Goal: Transaction & Acquisition: Purchase product/service

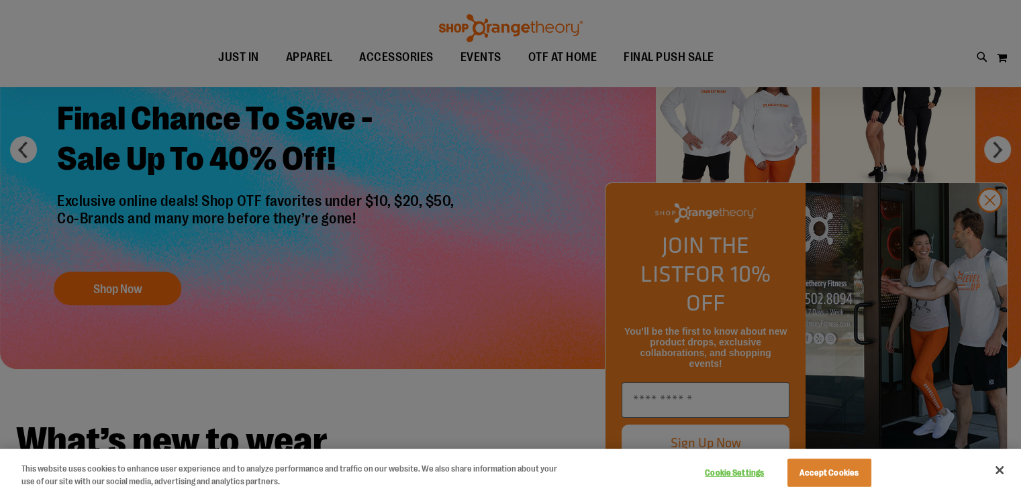
scroll to position [312, 0]
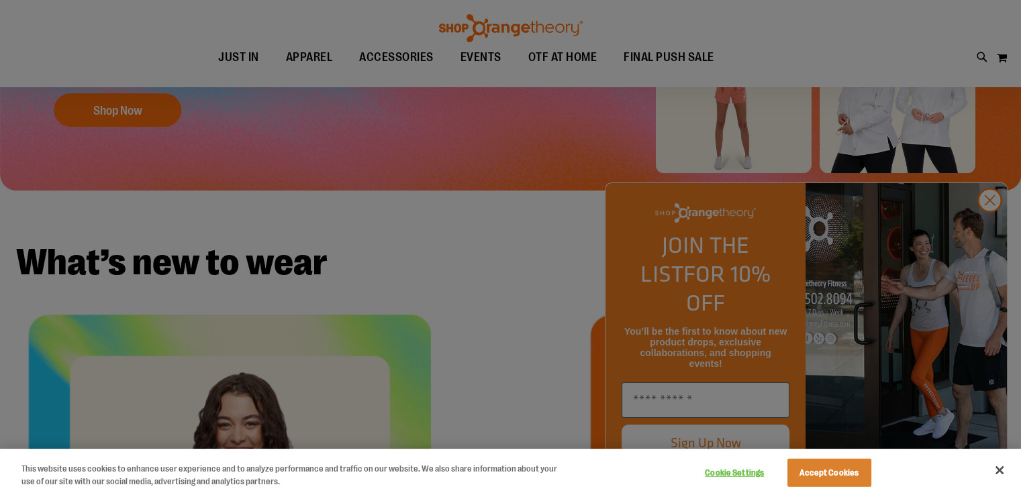
click at [992, 226] on div at bounding box center [510, 247] width 1021 height 495
click at [996, 470] on button "Close" at bounding box center [1000, 471] width 30 height 30
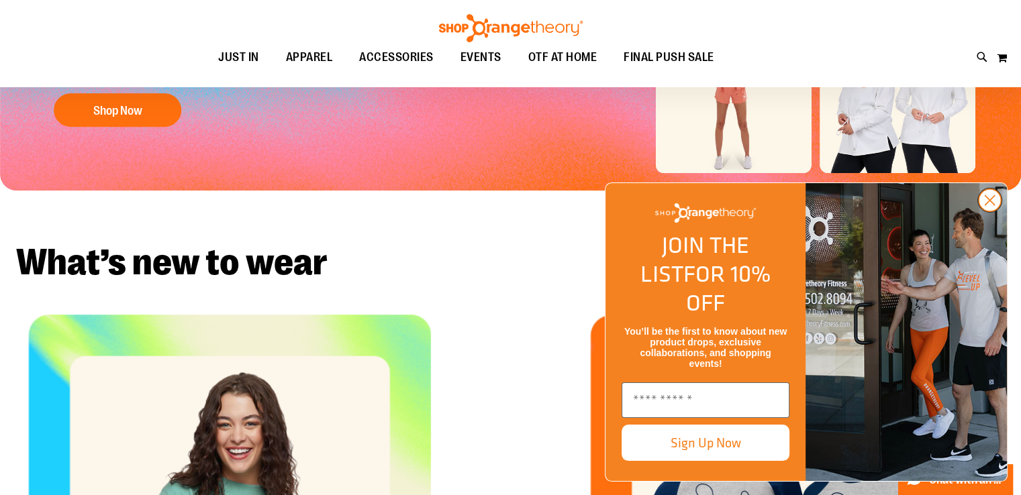
click at [988, 205] on icon "Close dialog" at bounding box center [989, 200] width 9 height 9
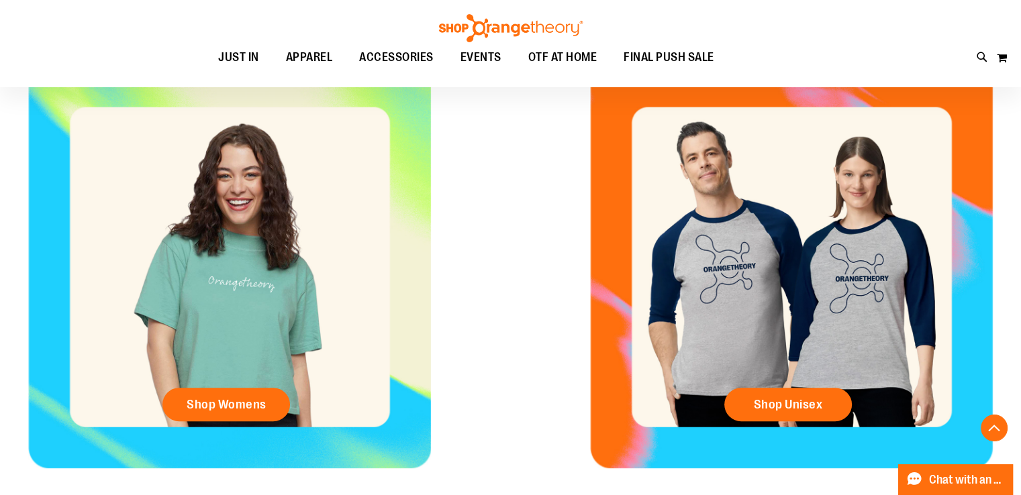
scroll to position [661, 0]
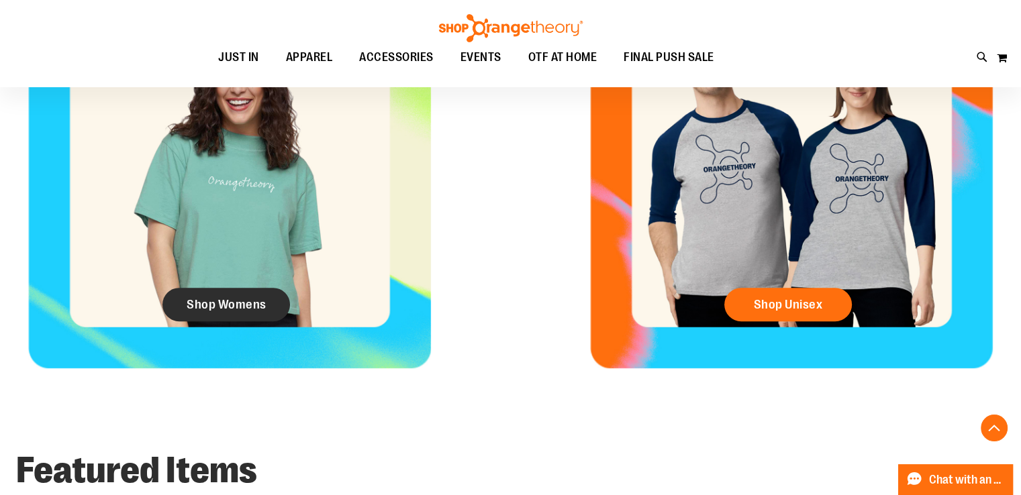
click at [214, 305] on span "Shop Womens" at bounding box center [227, 304] width 80 height 15
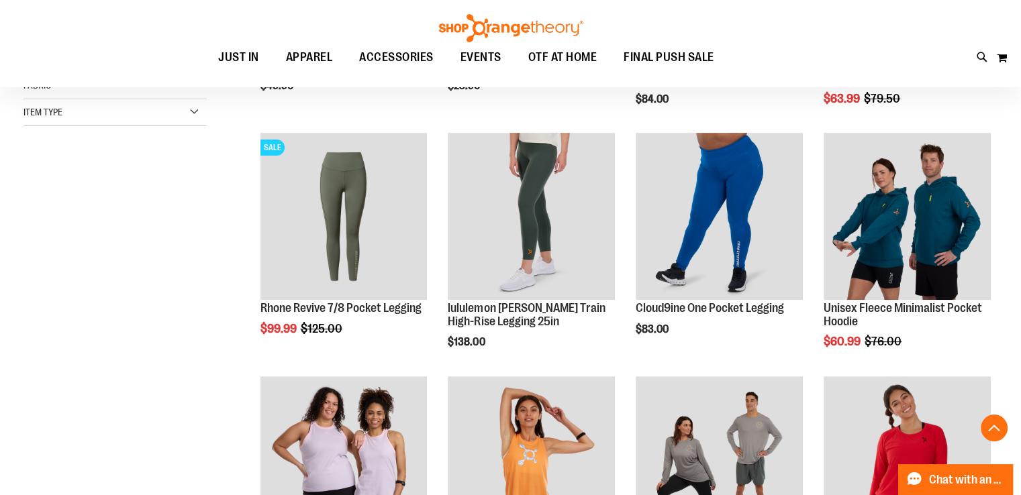
scroll to position [383, 0]
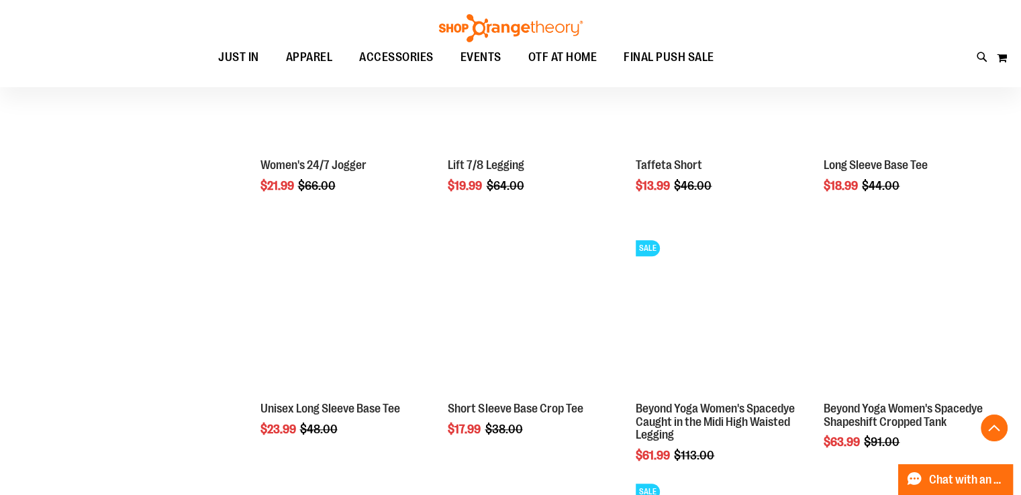
scroll to position [1260, 0]
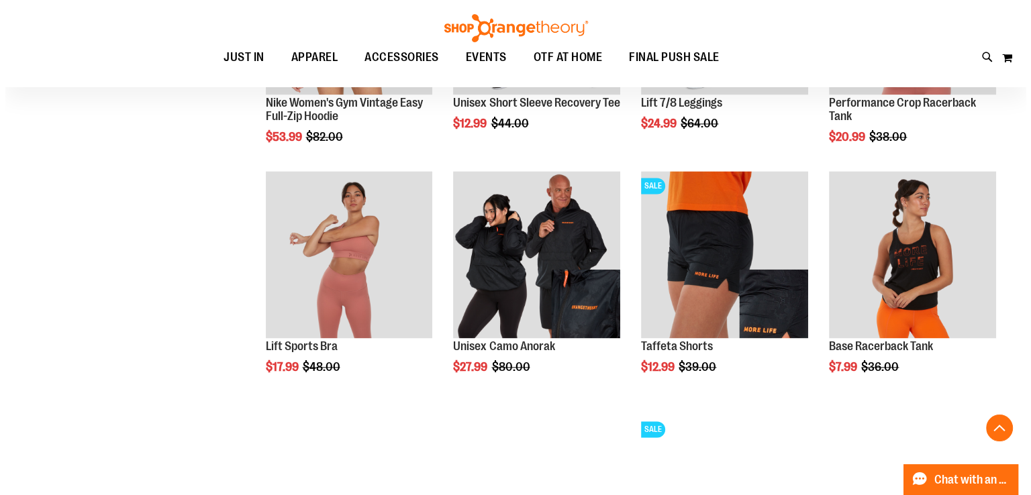
scroll to position [1809, 0]
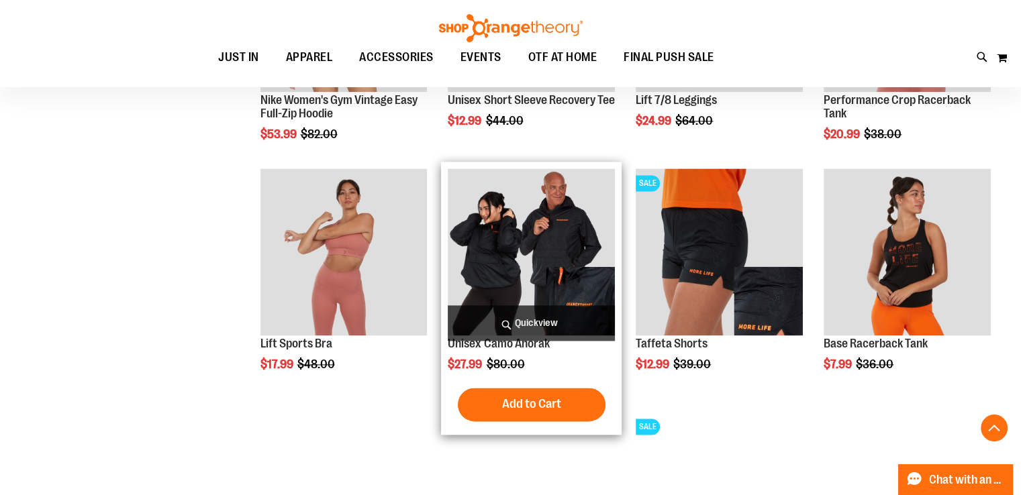
click at [540, 322] on span "Quickview" at bounding box center [531, 323] width 167 height 36
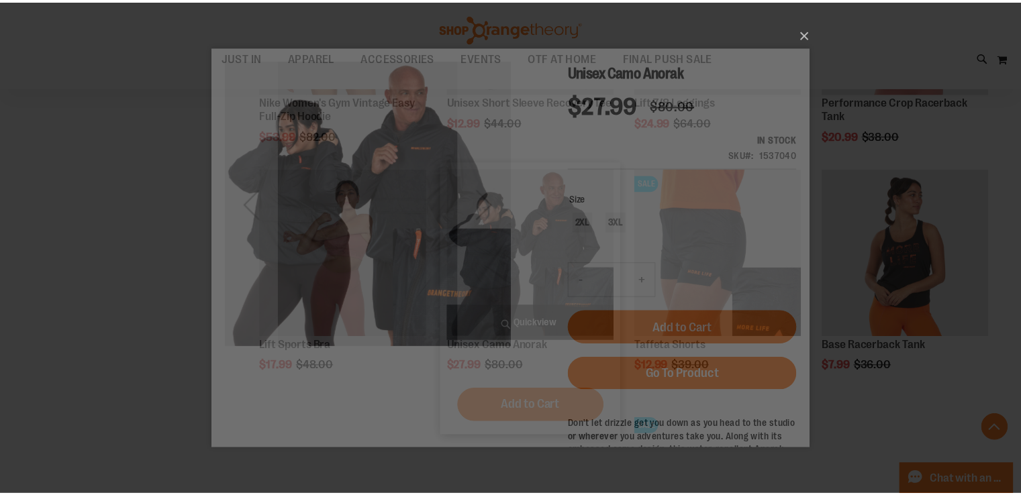
scroll to position [0, 0]
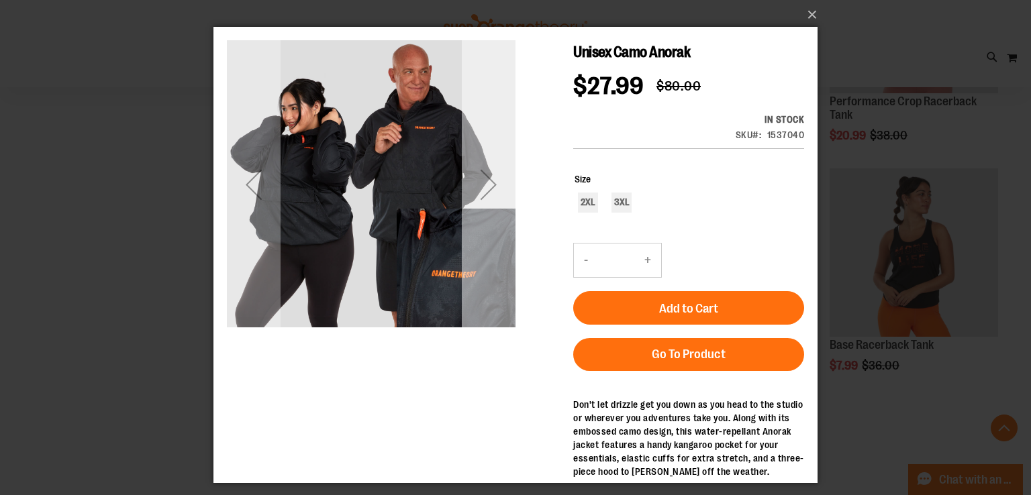
click at [486, 192] on div "Next" at bounding box center [489, 185] width 54 height 54
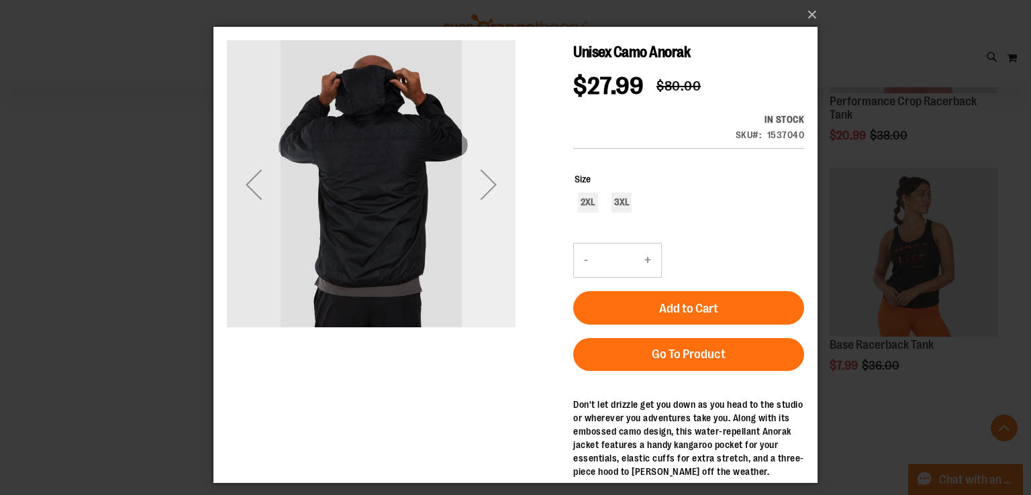
click at [486, 192] on div "Next" at bounding box center [489, 185] width 54 height 54
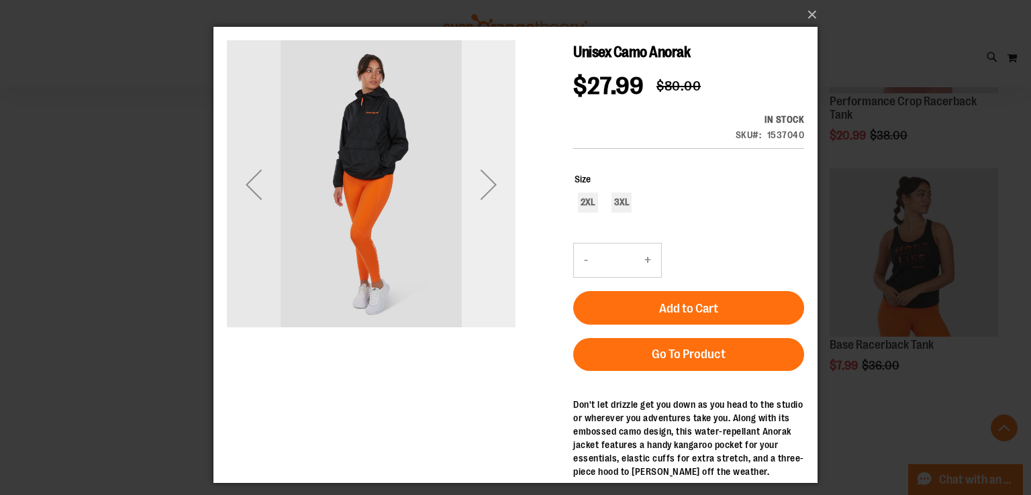
click at [486, 192] on div "Next" at bounding box center [489, 185] width 54 height 54
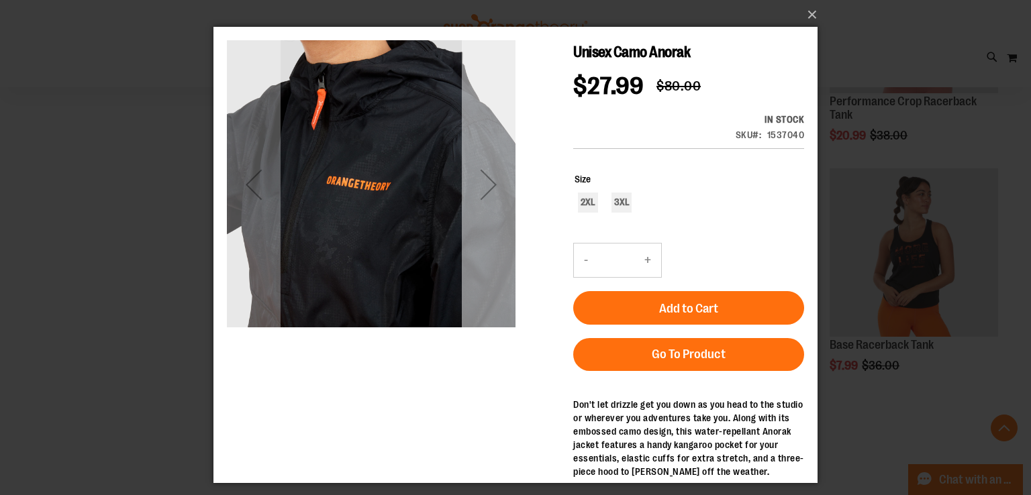
click at [486, 192] on div "Next" at bounding box center [489, 185] width 54 height 54
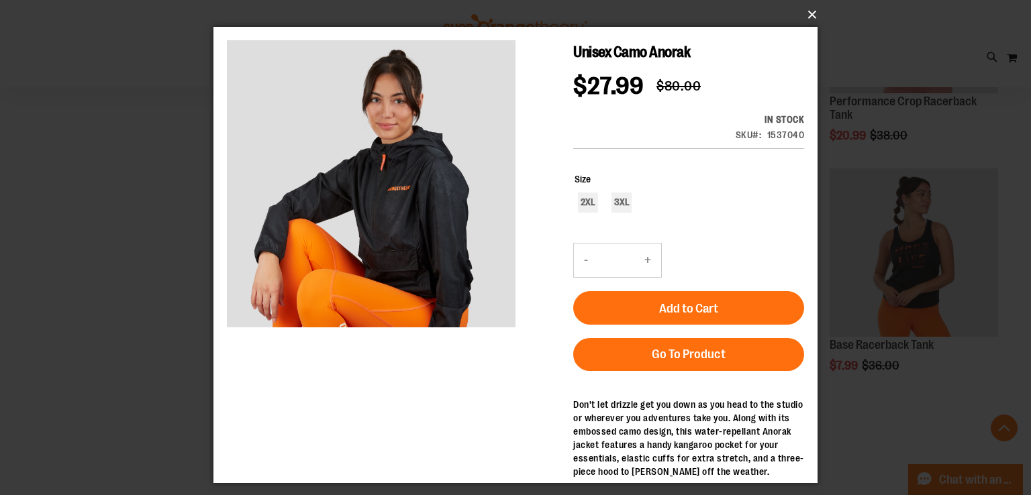
click at [810, 15] on button "×" at bounding box center [519, 15] width 604 height 30
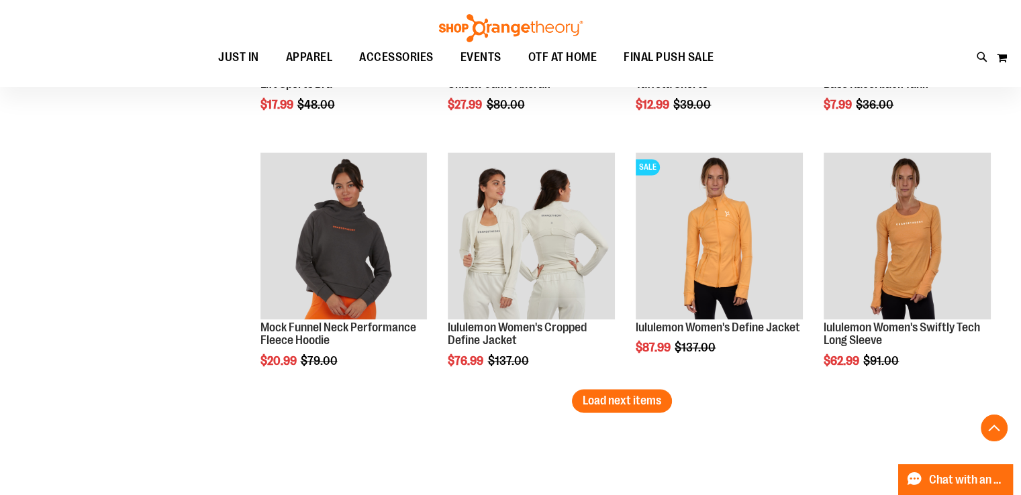
scroll to position [2148, 0]
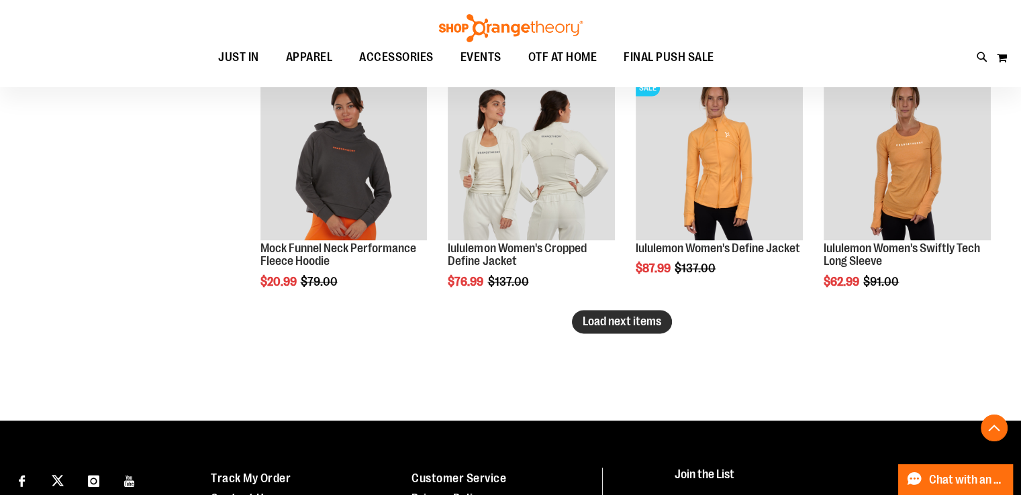
click at [649, 323] on span "Load next items" at bounding box center [622, 321] width 79 height 13
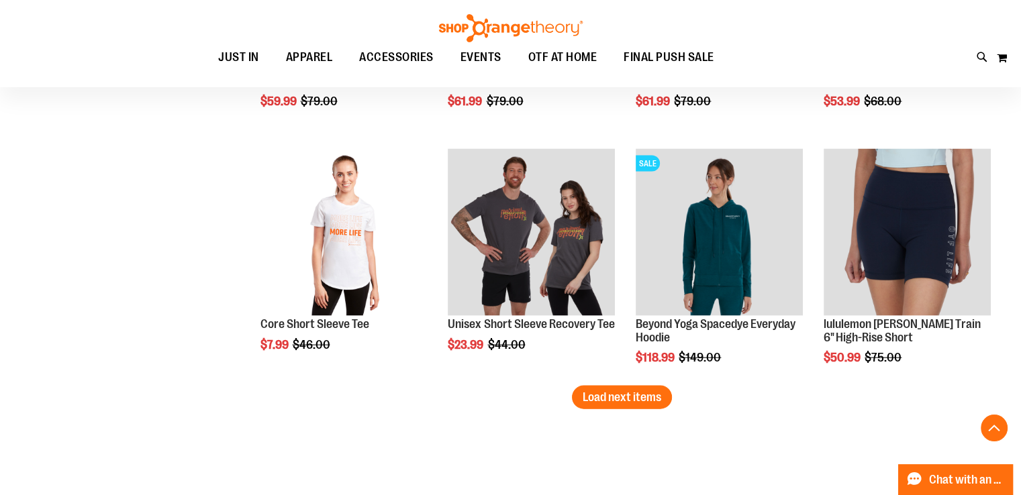
scroll to position [2827, 0]
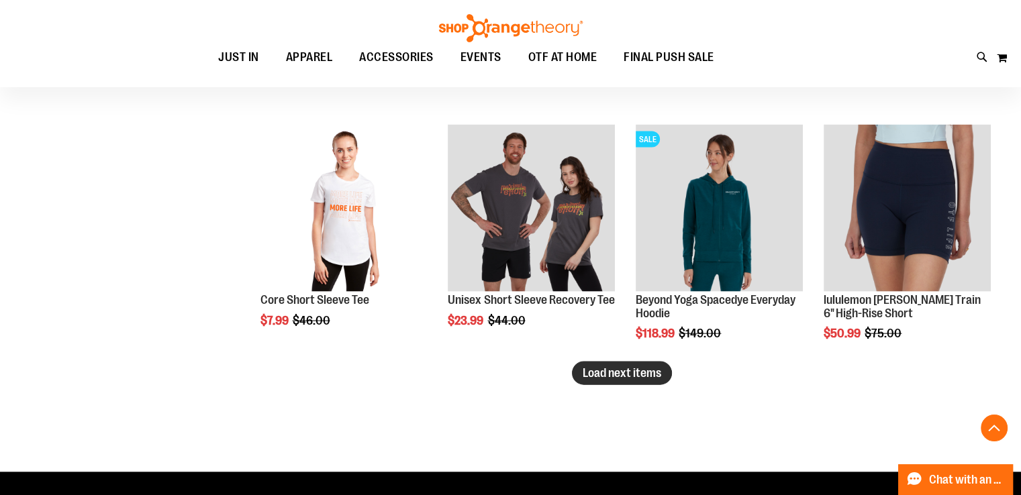
click at [620, 375] on span "Load next items" at bounding box center [622, 372] width 79 height 13
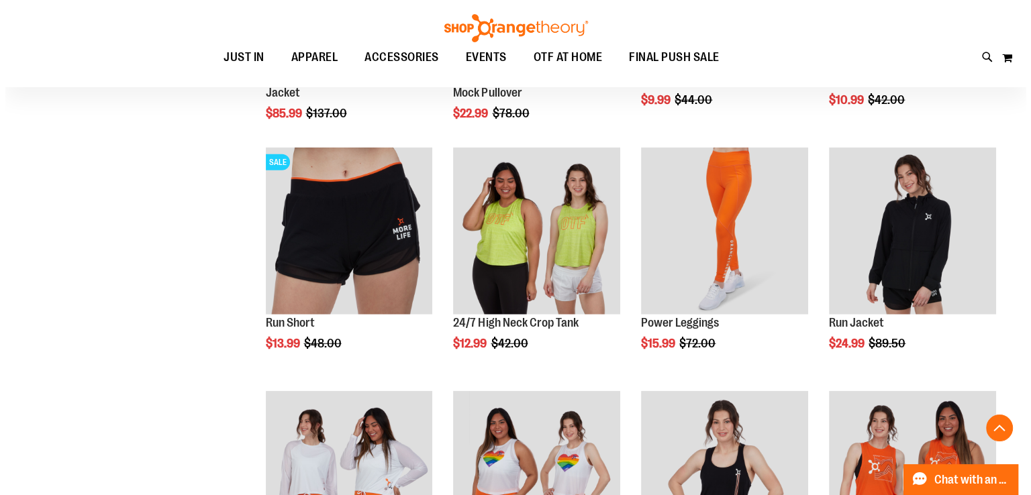
scroll to position [3300, 0]
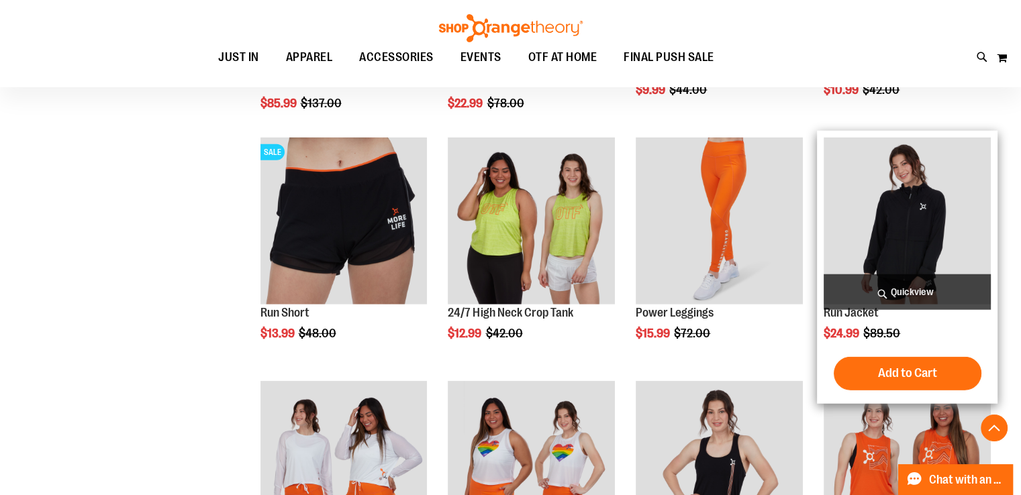
click at [897, 298] on span "Quickview" at bounding box center [907, 293] width 167 height 36
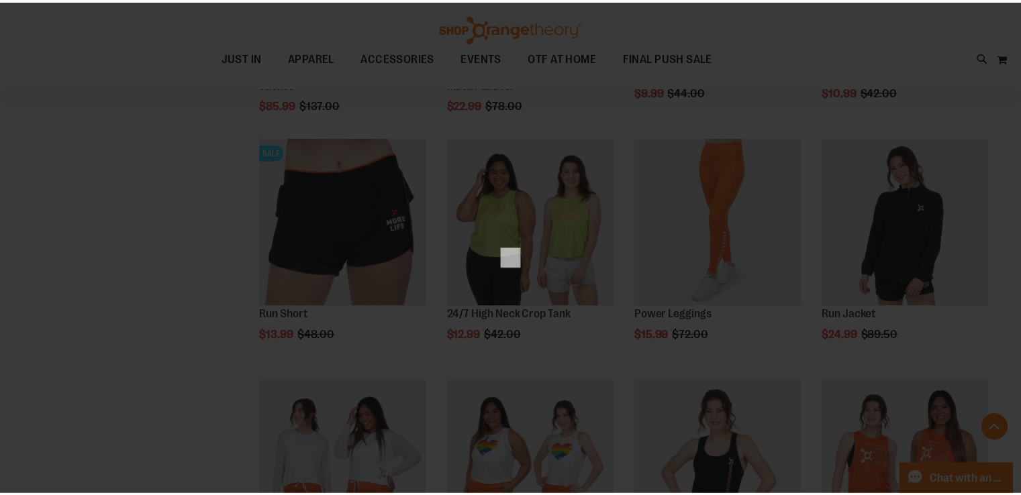
scroll to position [0, 0]
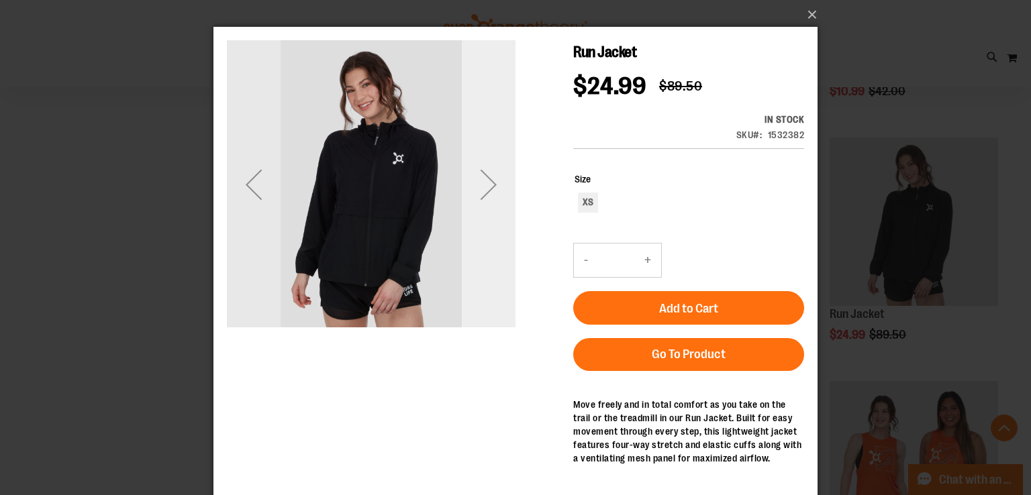
click at [488, 201] on div "Next" at bounding box center [489, 185] width 54 height 54
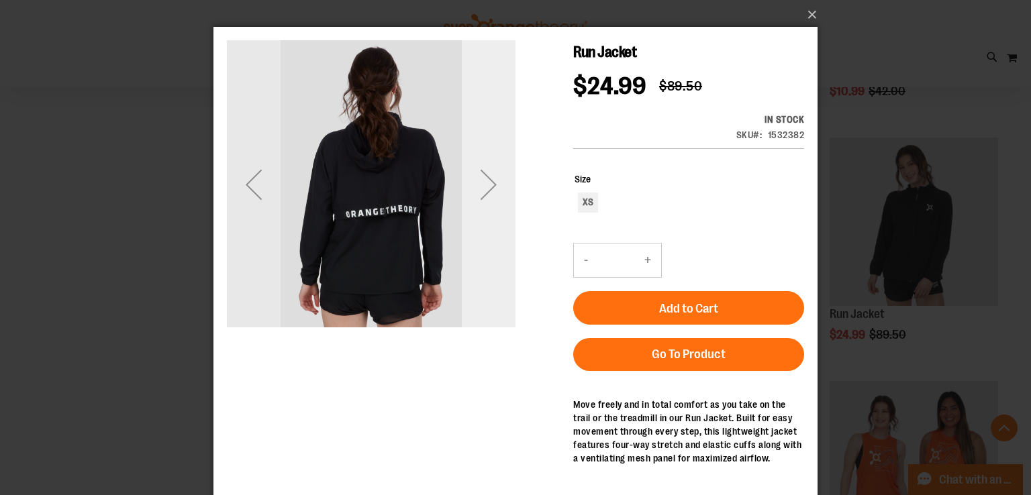
click at [488, 201] on div "Next" at bounding box center [489, 185] width 54 height 54
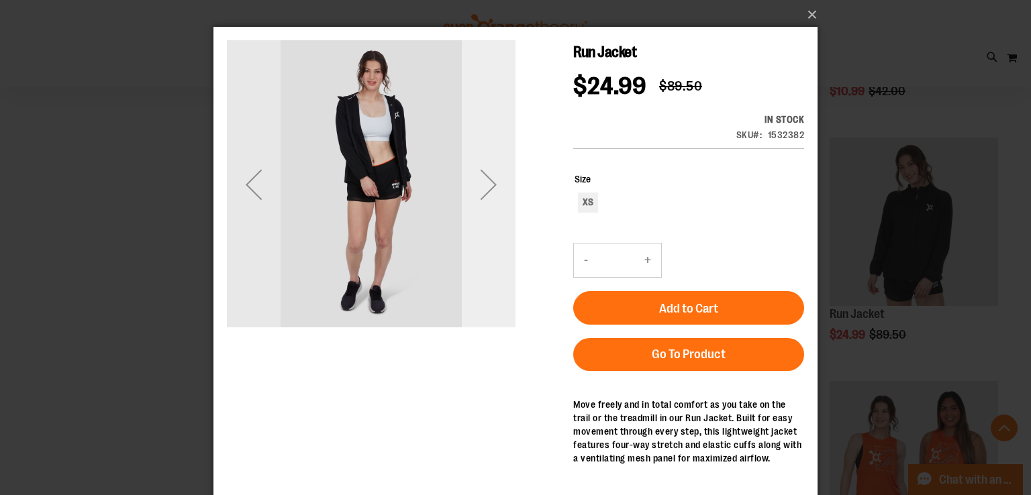
click at [488, 202] on div "Next" at bounding box center [489, 185] width 54 height 54
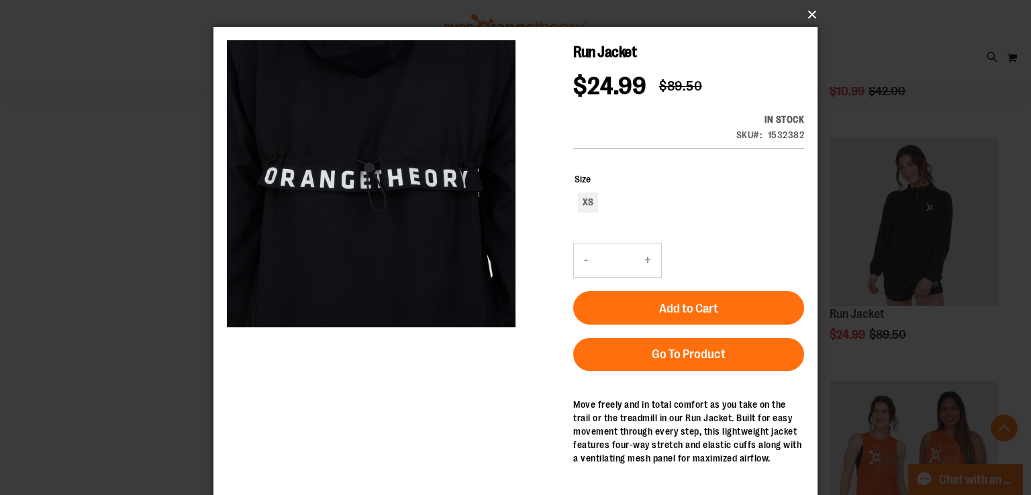
click at [810, 20] on button "×" at bounding box center [519, 15] width 604 height 30
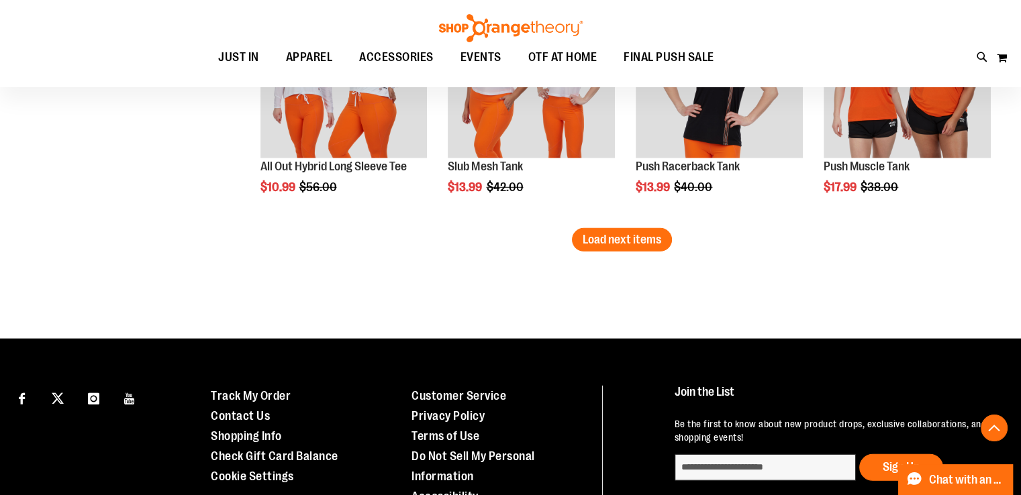
scroll to position [3696, 0]
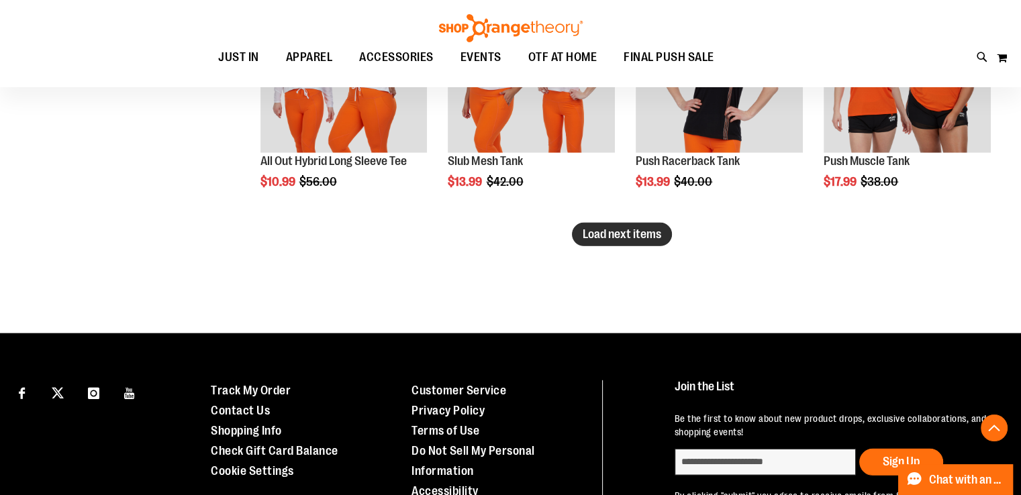
click at [630, 231] on span "Load next items" at bounding box center [622, 234] width 79 height 13
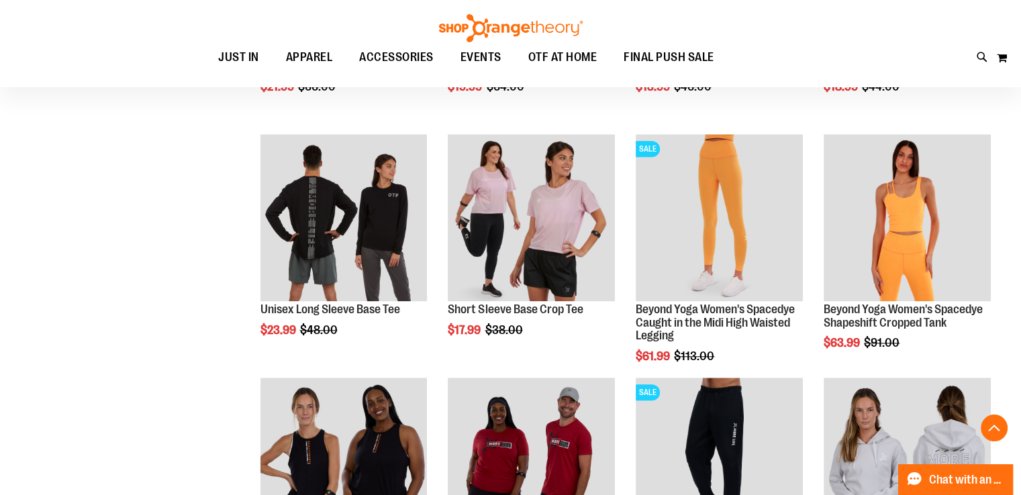
scroll to position [705, 0]
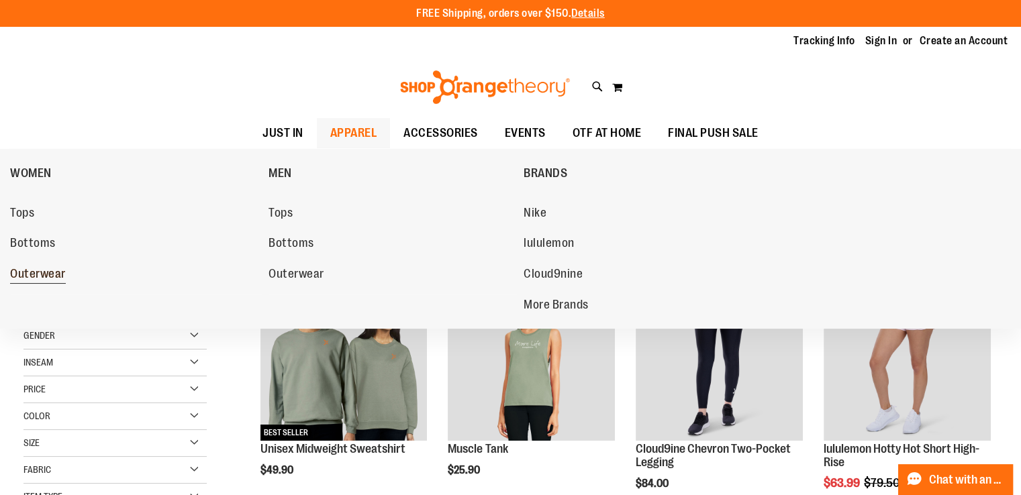
click at [52, 275] on span "Outerwear" at bounding box center [38, 275] width 56 height 17
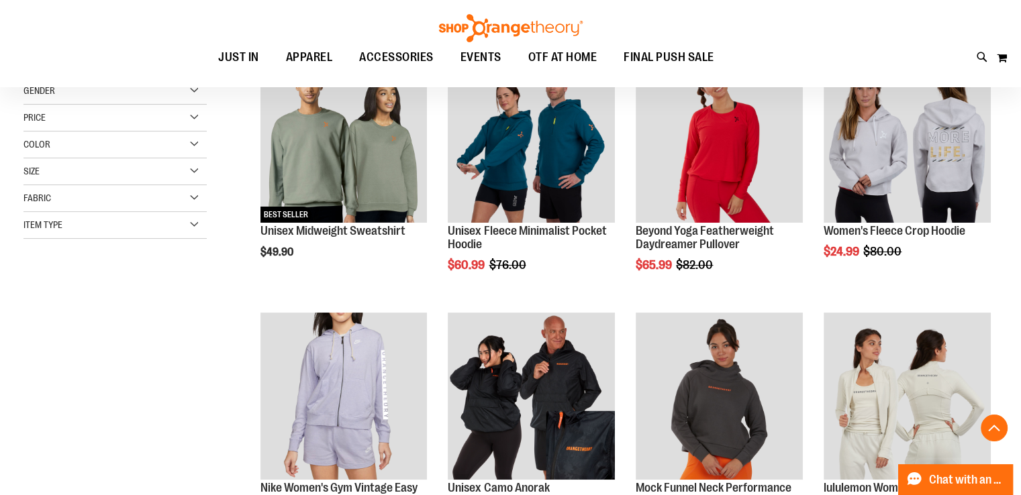
scroll to position [309, 0]
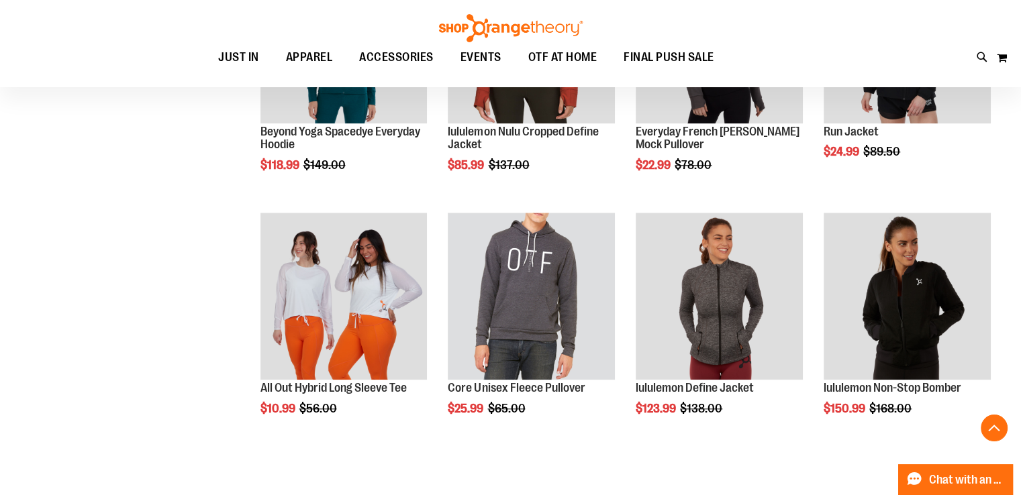
scroll to position [1087, 0]
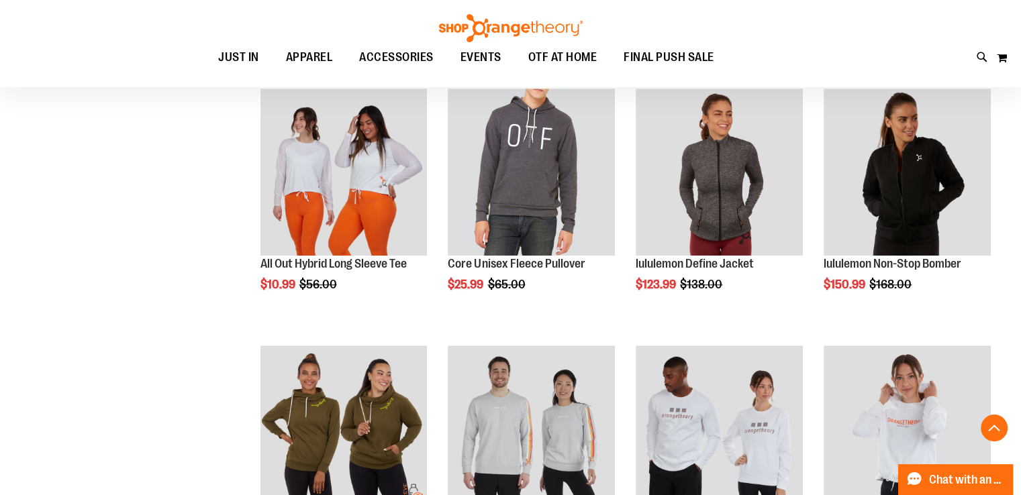
scroll to position [1209, 0]
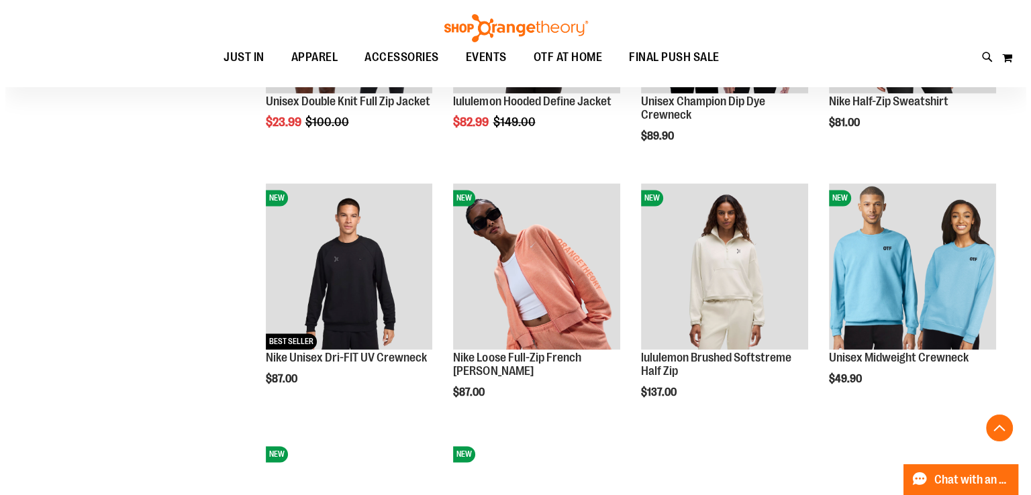
scroll to position [1887, 0]
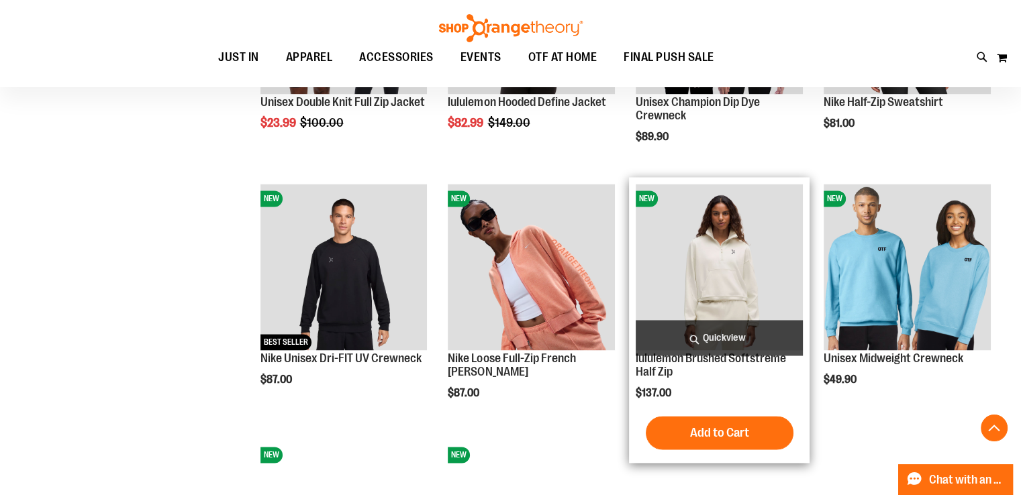
click at [703, 338] on span "Quickview" at bounding box center [719, 338] width 167 height 36
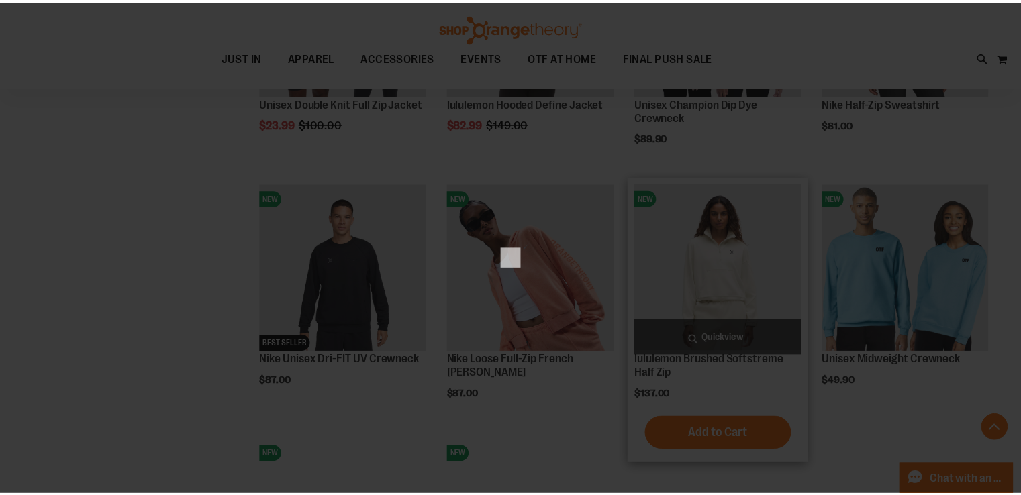
scroll to position [0, 0]
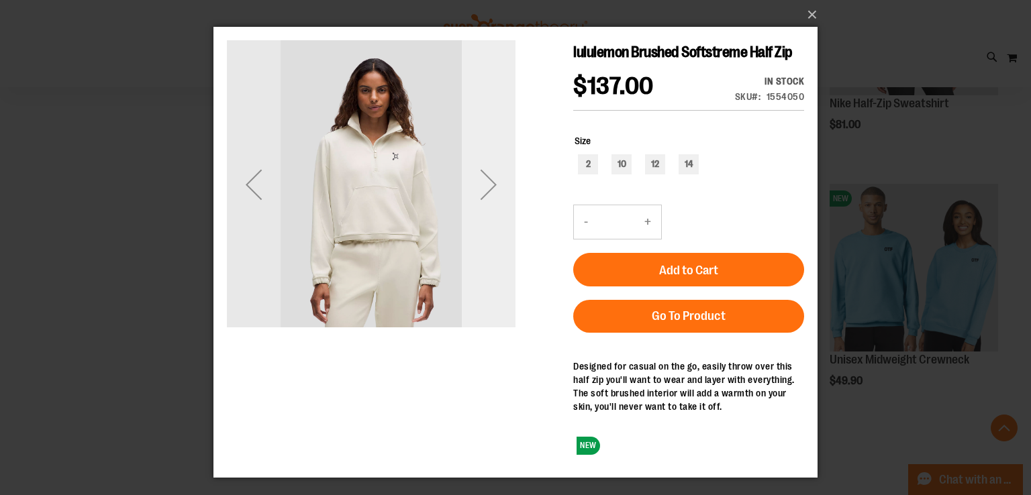
click at [487, 179] on div "Next" at bounding box center [489, 185] width 54 height 54
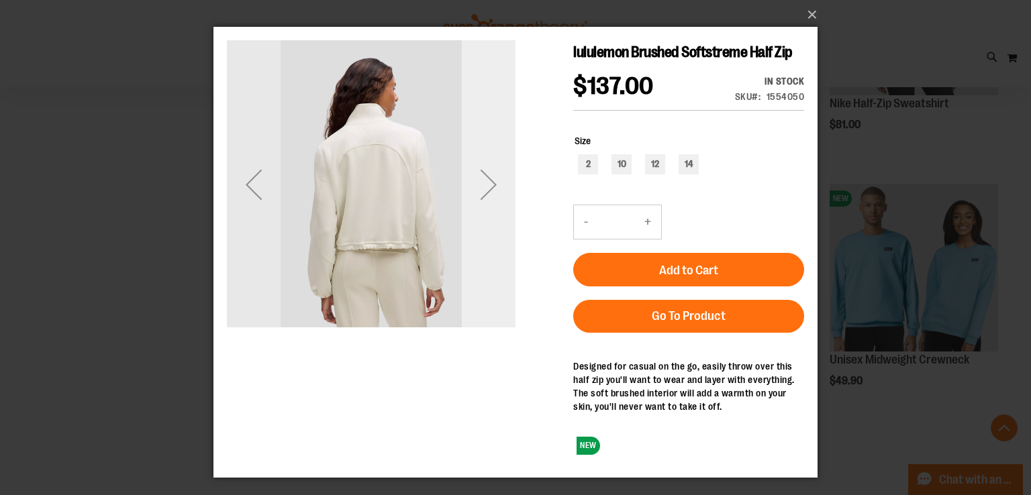
click at [487, 179] on div "Next" at bounding box center [489, 185] width 54 height 54
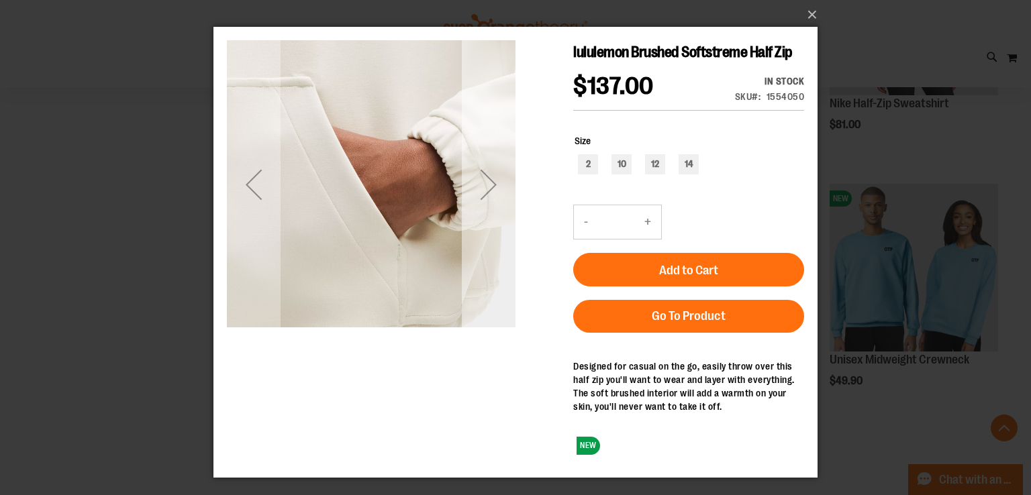
click at [487, 179] on div "Next" at bounding box center [489, 185] width 54 height 54
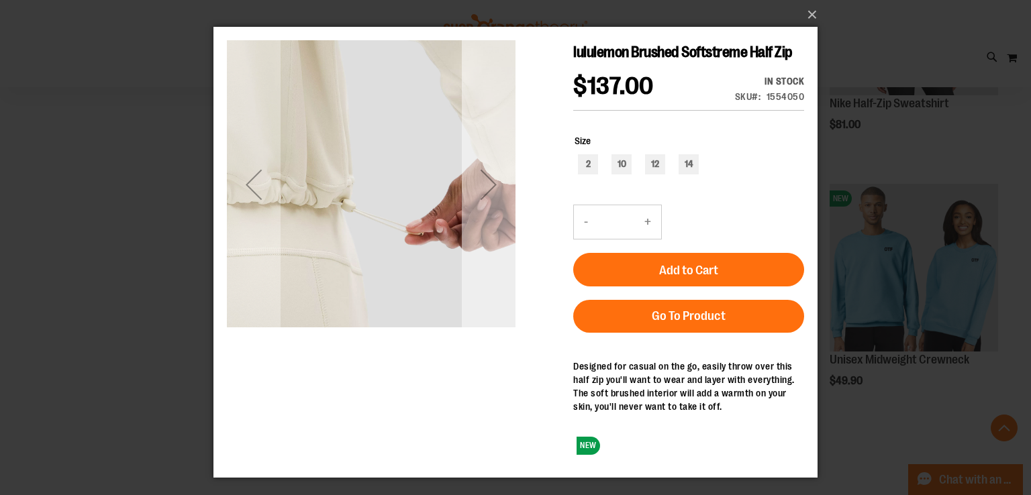
click at [487, 179] on div "Next" at bounding box center [489, 185] width 54 height 54
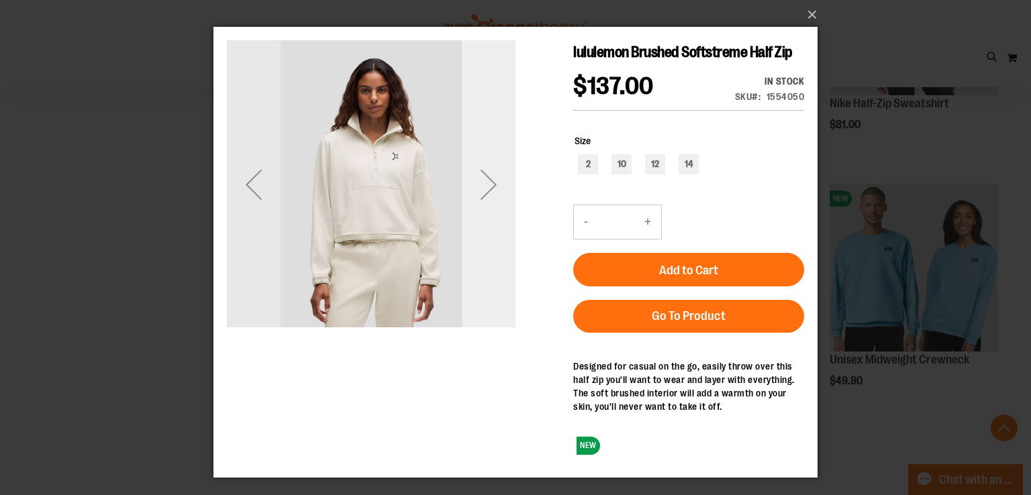
click at [496, 183] on div "Next" at bounding box center [489, 185] width 54 height 54
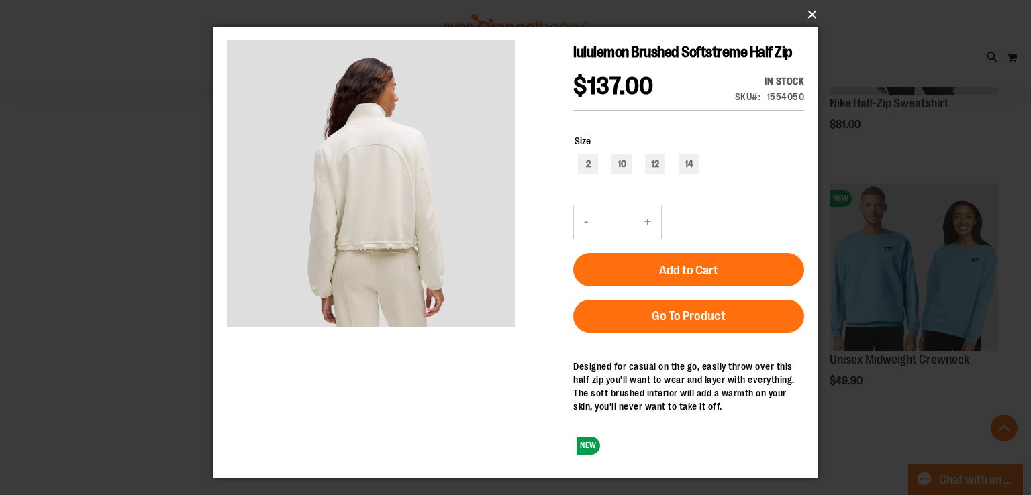
click at [812, 17] on button "×" at bounding box center [519, 15] width 604 height 30
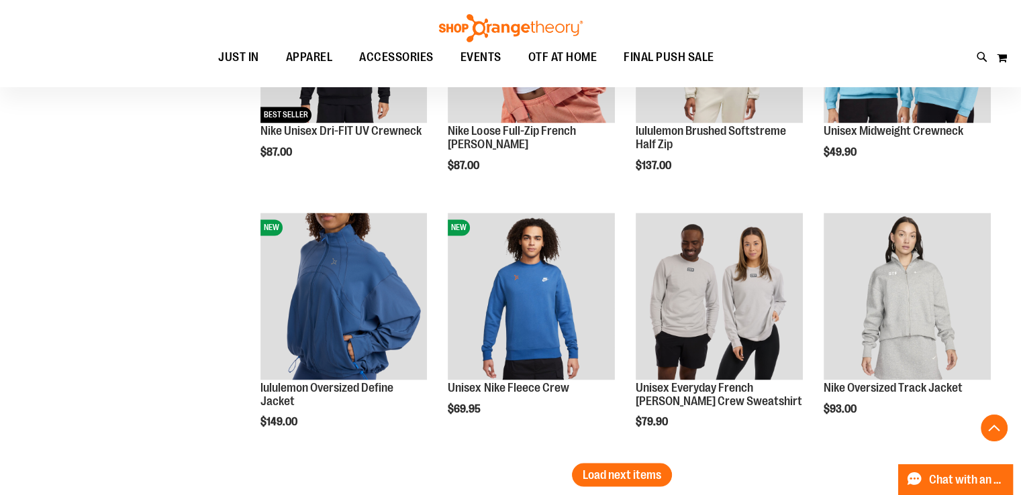
scroll to position [2156, 0]
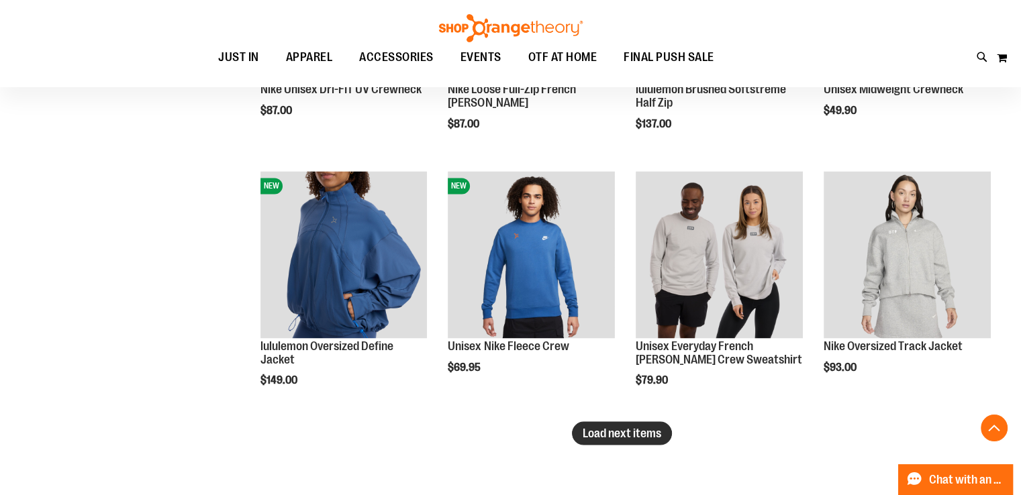
click at [639, 432] on span "Load next items" at bounding box center [622, 432] width 79 height 13
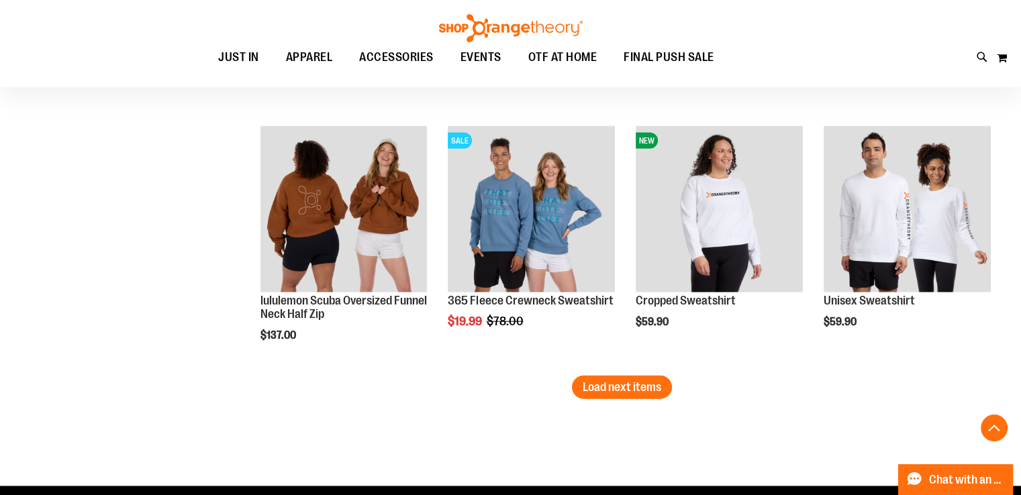
scroll to position [2975, 0]
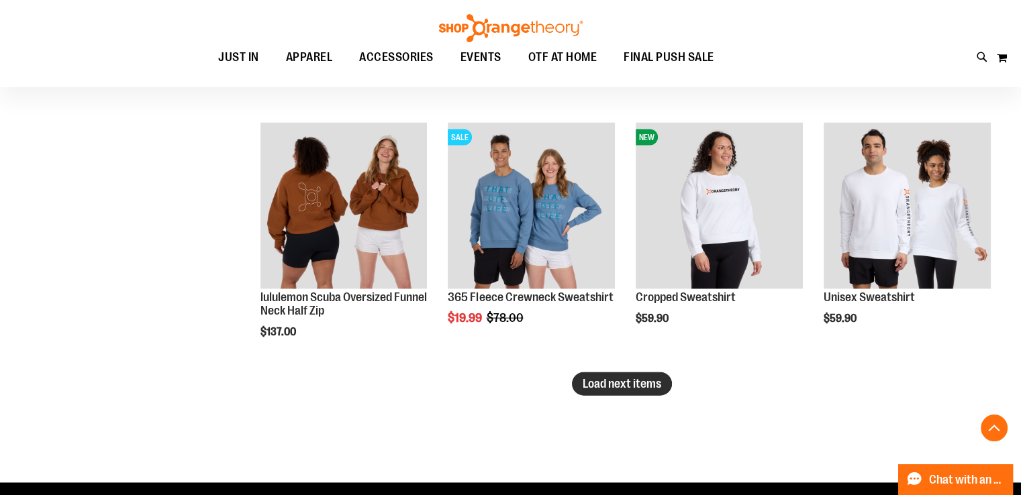
click at [644, 376] on button "Load next items" at bounding box center [622, 384] width 100 height 23
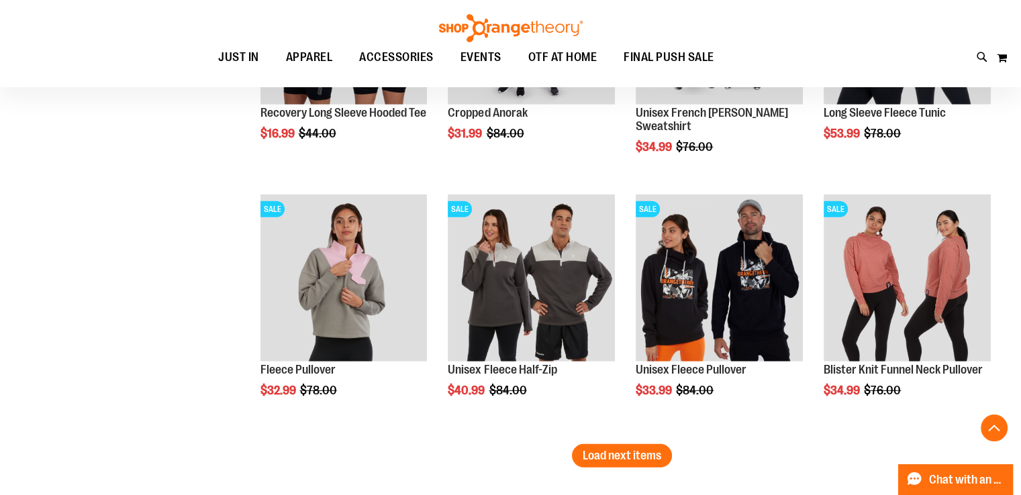
scroll to position [3672, 0]
click at [609, 454] on span "Load next items" at bounding box center [622, 456] width 79 height 13
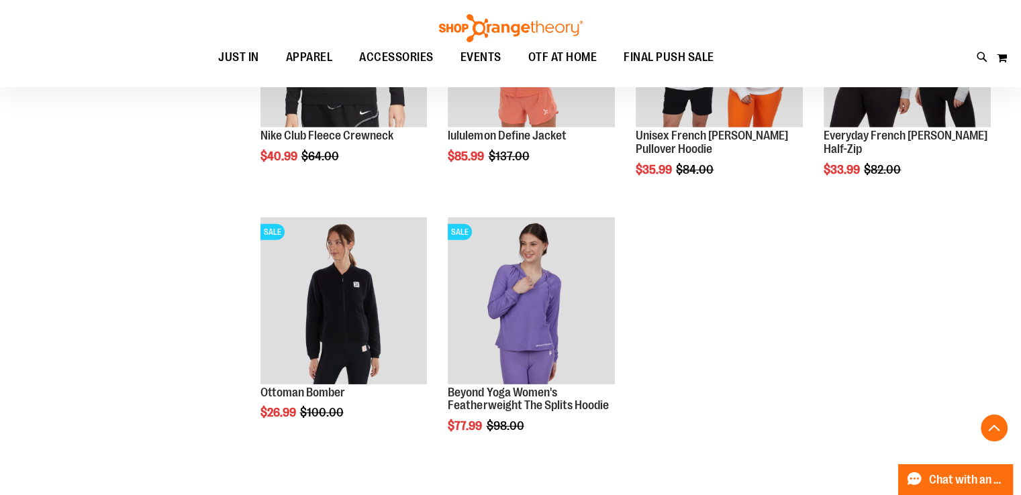
scroll to position [4164, 0]
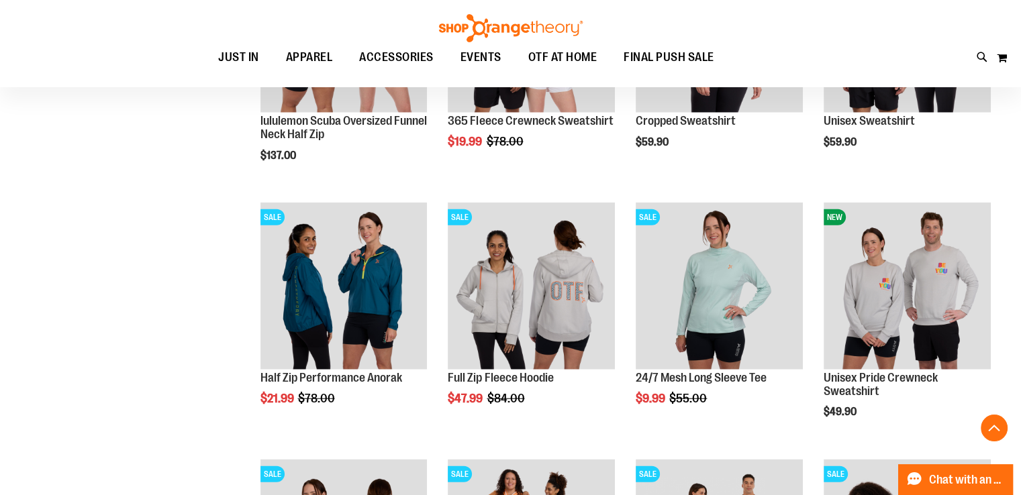
scroll to position [3150, 0]
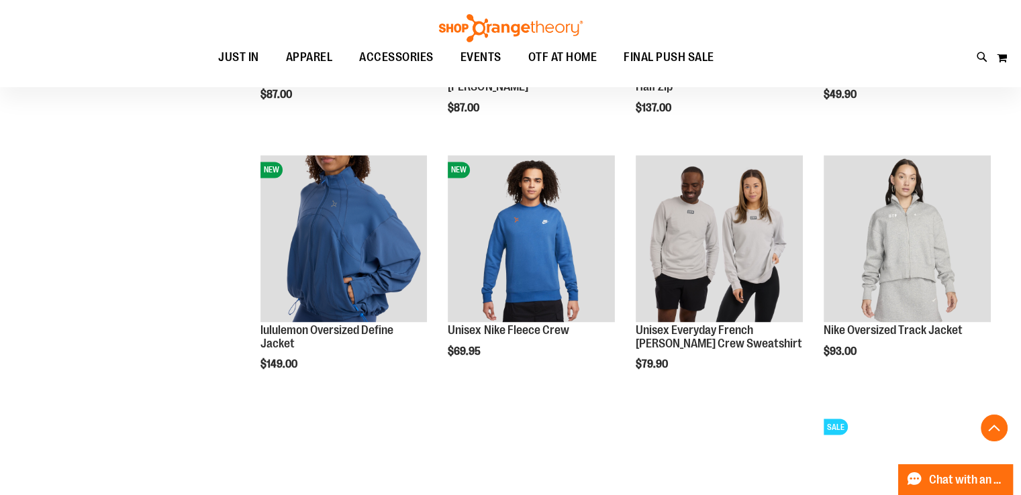
scroll to position [2171, 0]
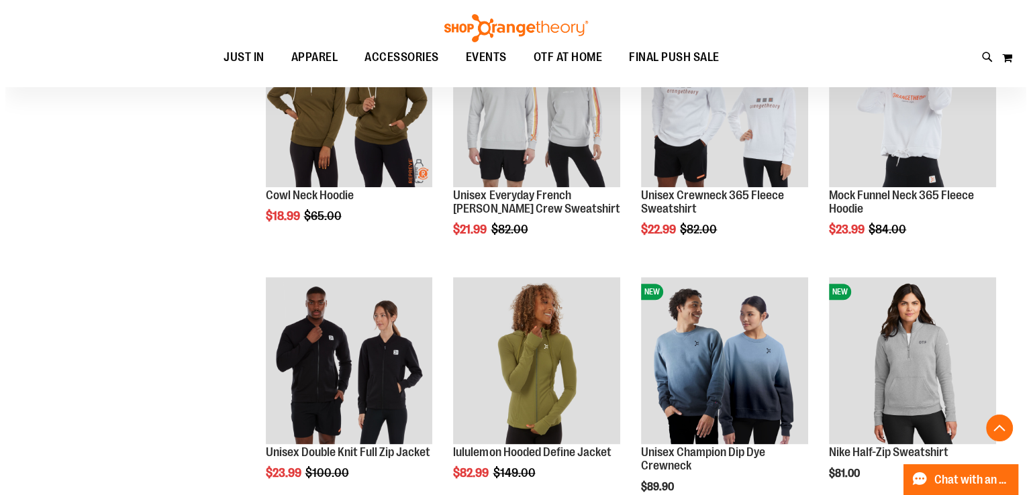
scroll to position [1536, 0]
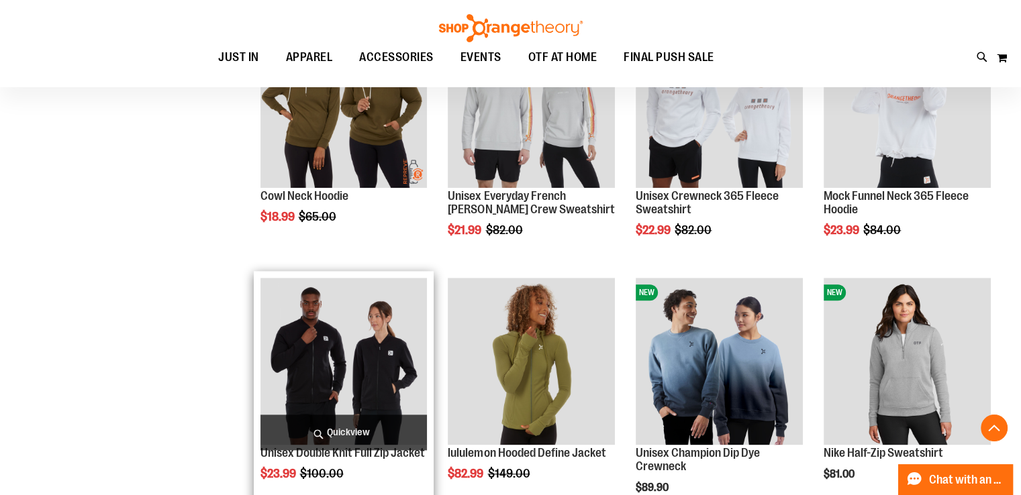
click at [320, 436] on span "Quickview" at bounding box center [343, 433] width 167 height 36
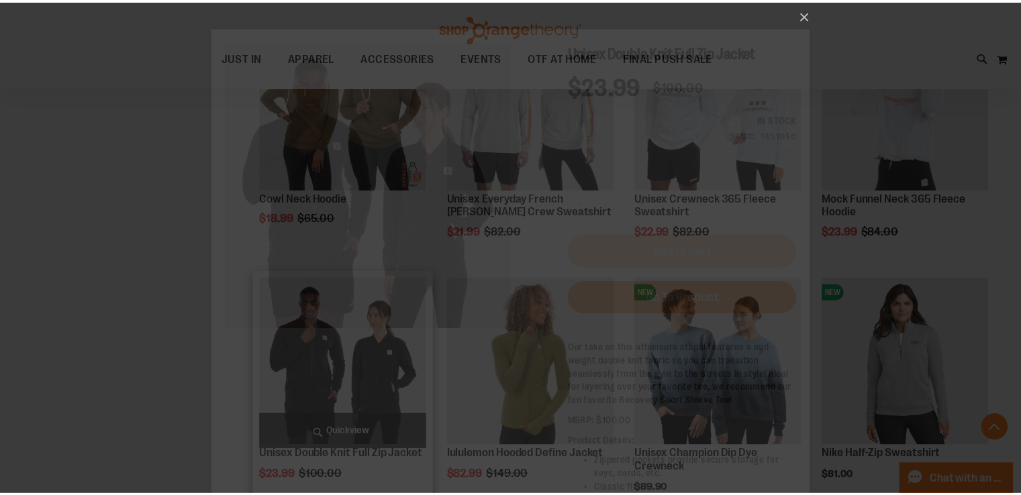
scroll to position [0, 0]
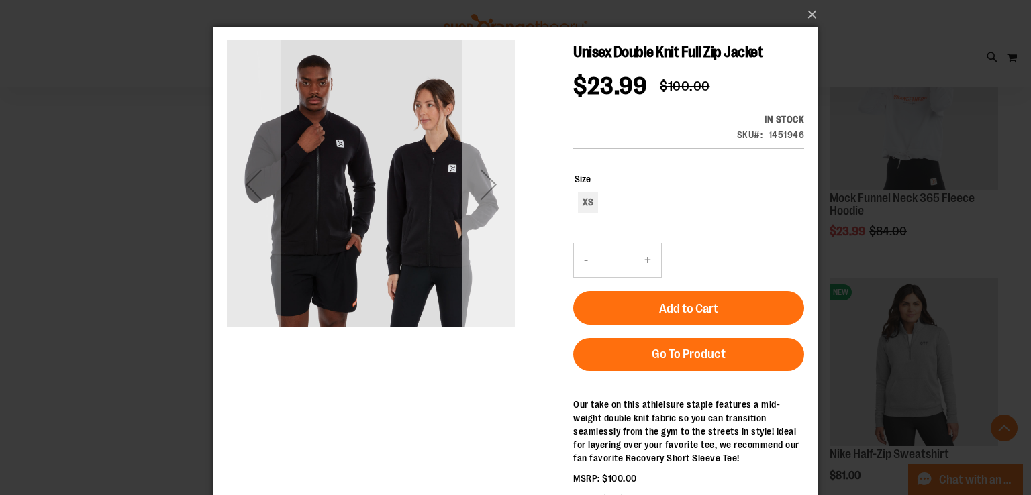
click at [487, 192] on div "Next" at bounding box center [489, 185] width 54 height 54
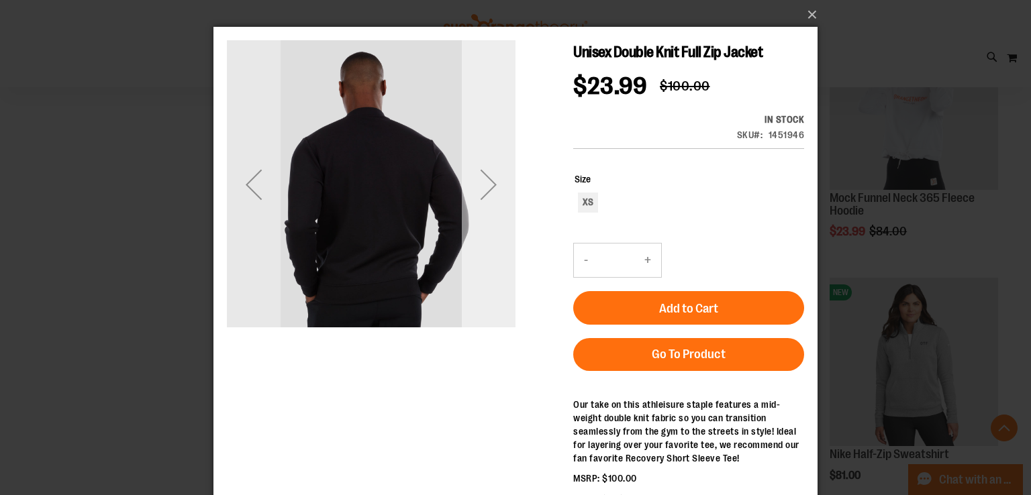
click at [487, 192] on div "Next" at bounding box center [489, 185] width 54 height 54
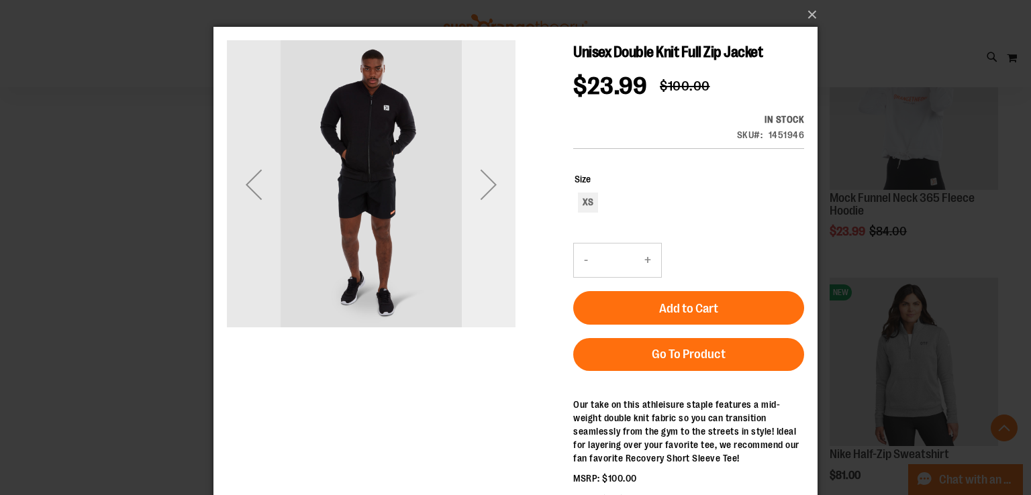
click at [487, 192] on div "Next" at bounding box center [489, 185] width 54 height 54
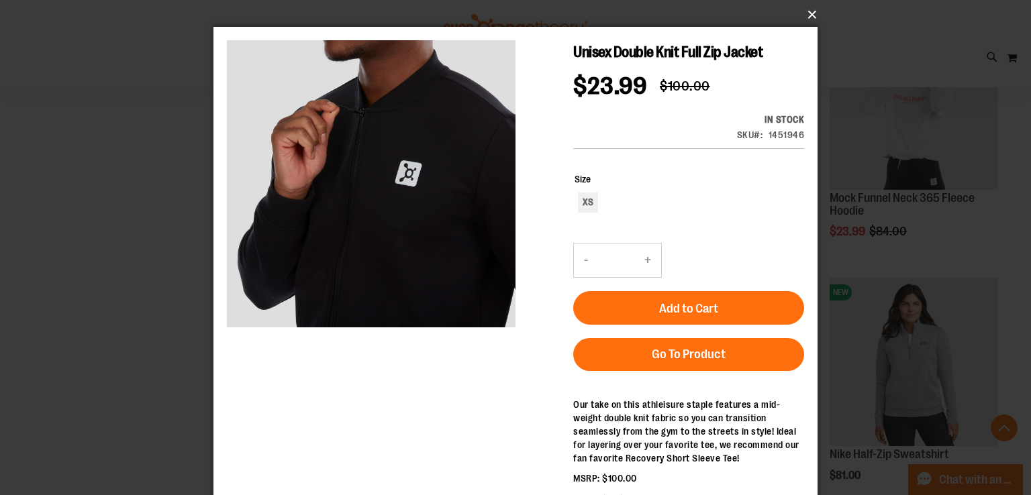
click at [810, 15] on button "×" at bounding box center [519, 15] width 604 height 30
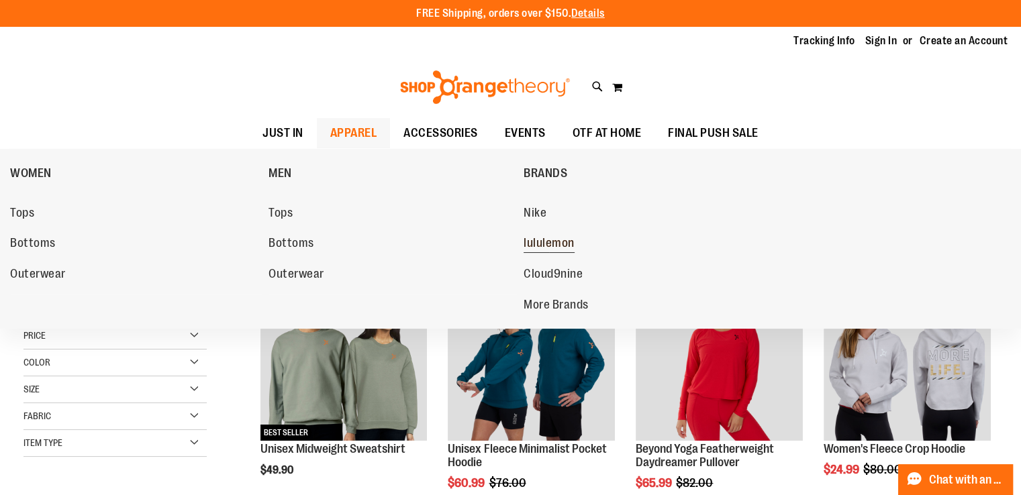
click at [545, 246] on span "lululemon" at bounding box center [549, 244] width 51 height 17
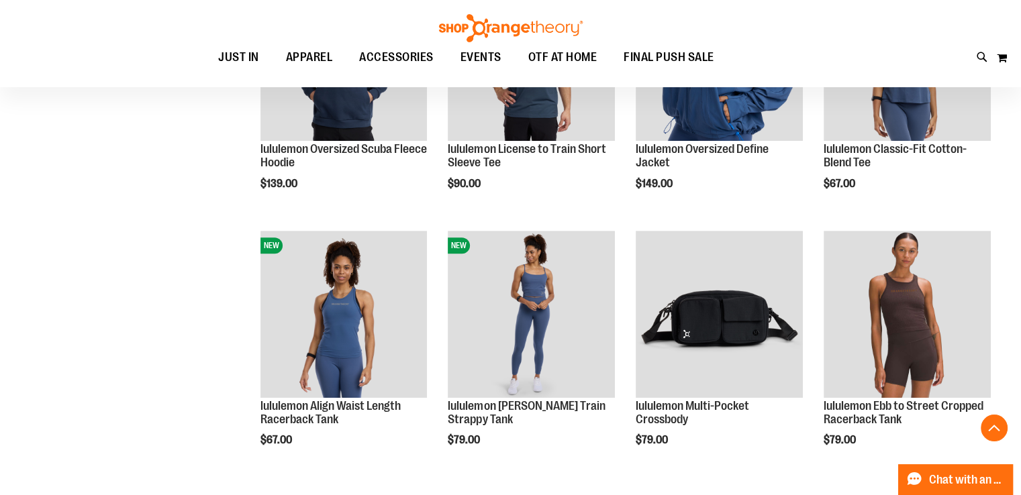
scroll to position [564, 0]
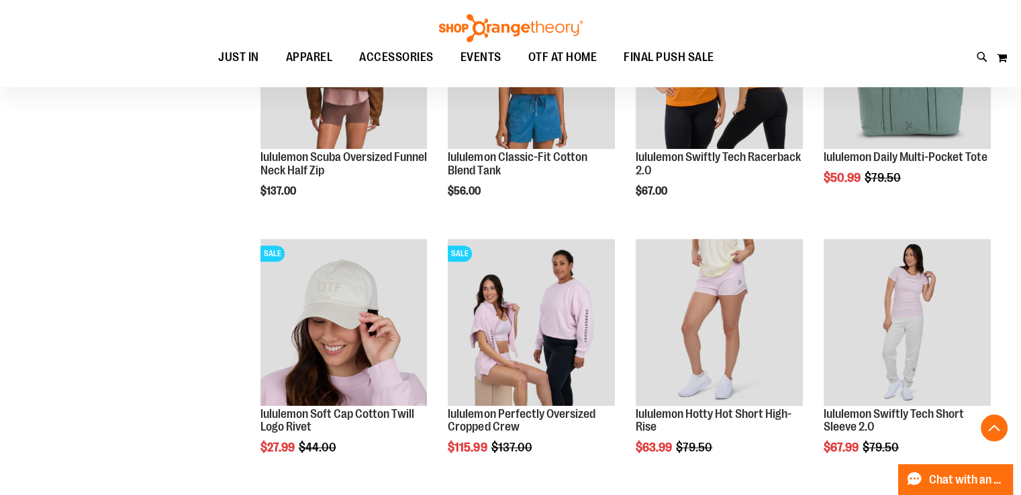
scroll to position [1063, 0]
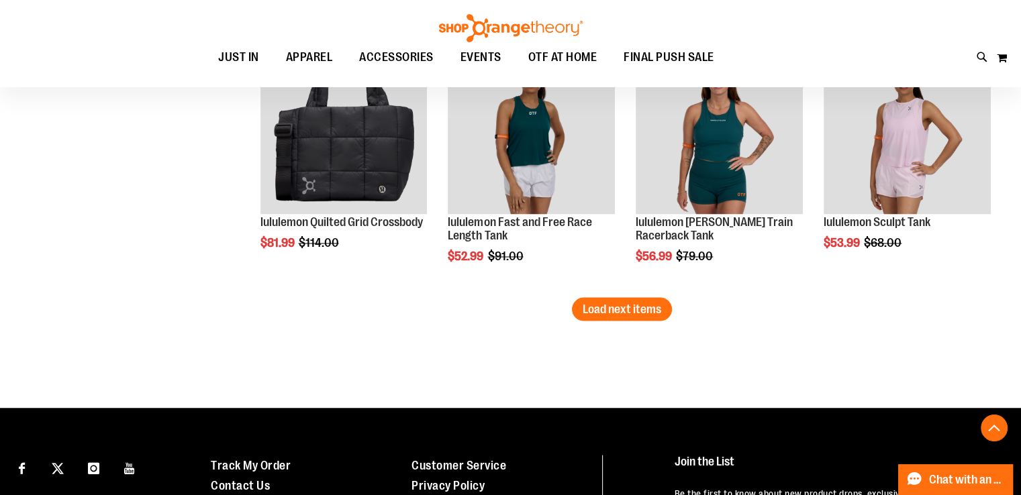
scroll to position [2284, 0]
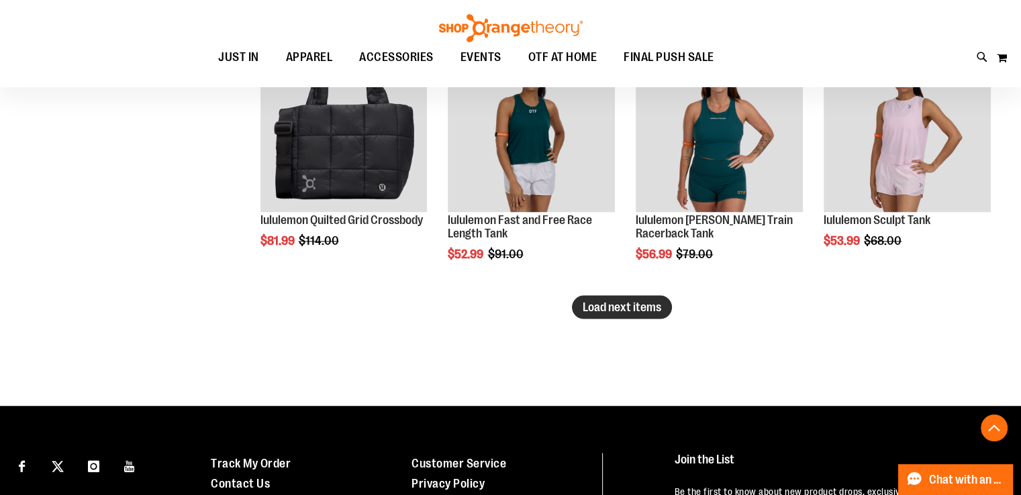
click at [631, 314] on button "Load next items" at bounding box center [622, 306] width 100 height 23
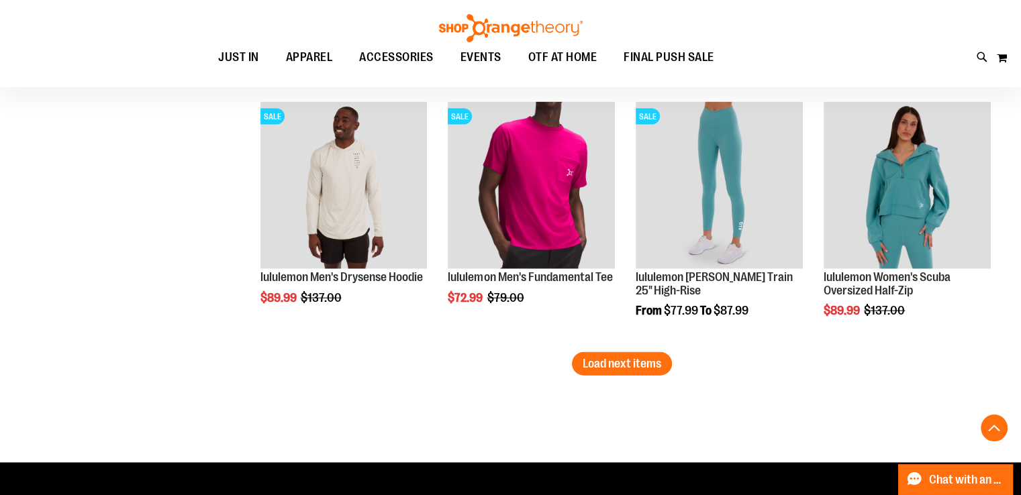
scroll to position [3065, 0]
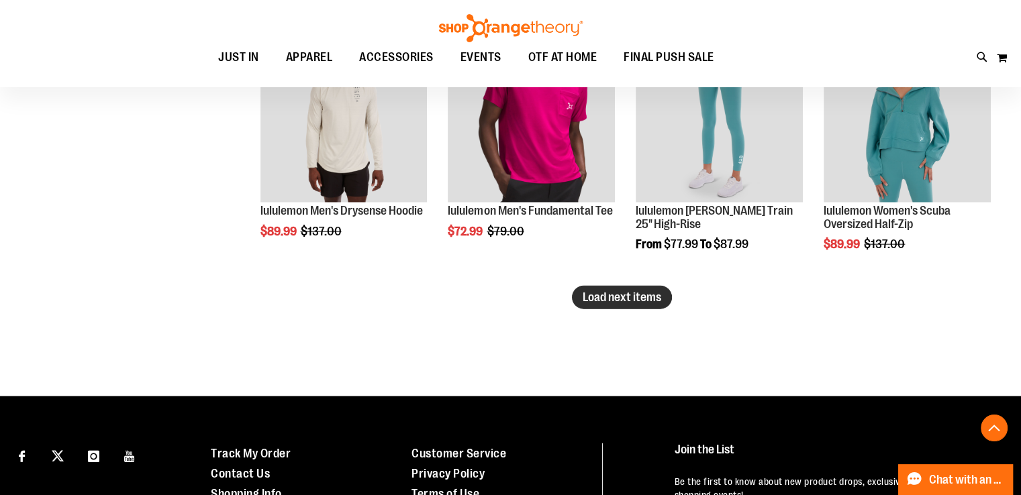
click at [598, 301] on span "Load next items" at bounding box center [622, 297] width 79 height 13
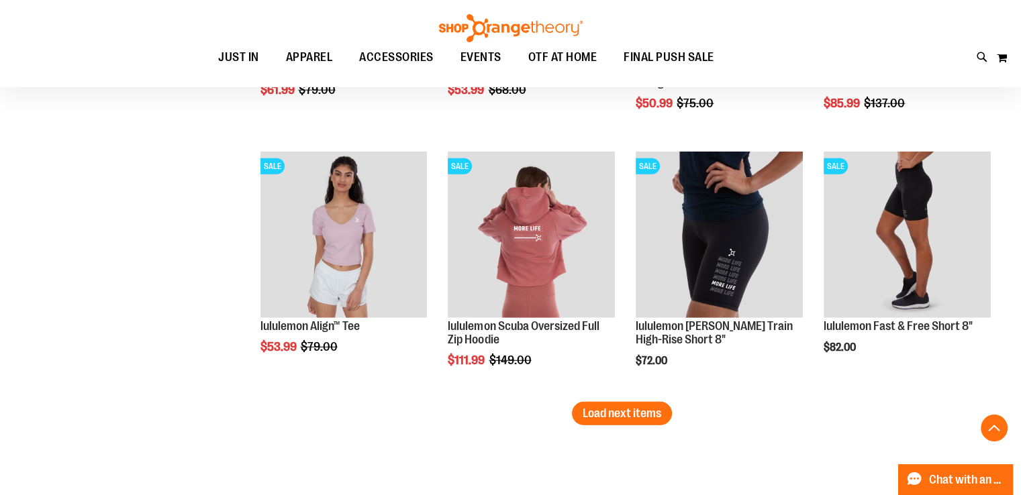
scroll to position [3738, 0]
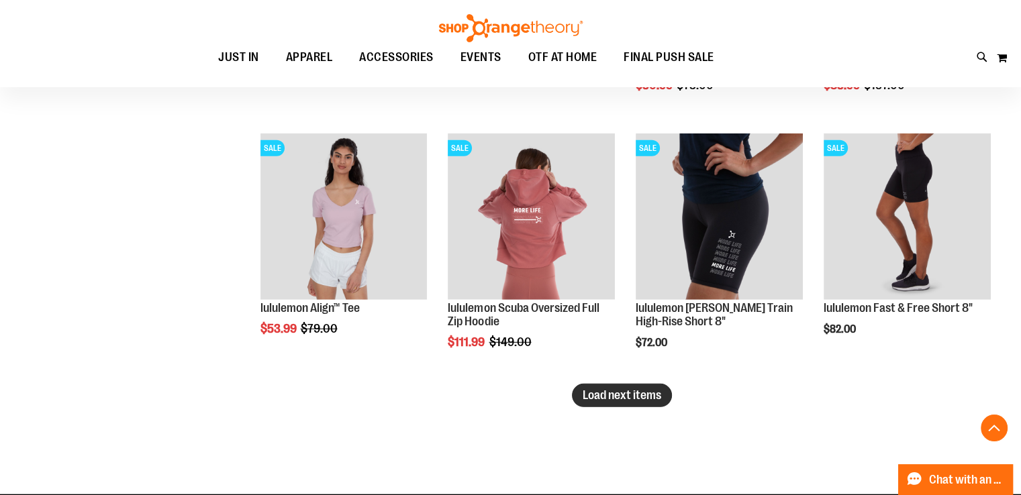
click at [651, 397] on span "Load next items" at bounding box center [622, 395] width 79 height 13
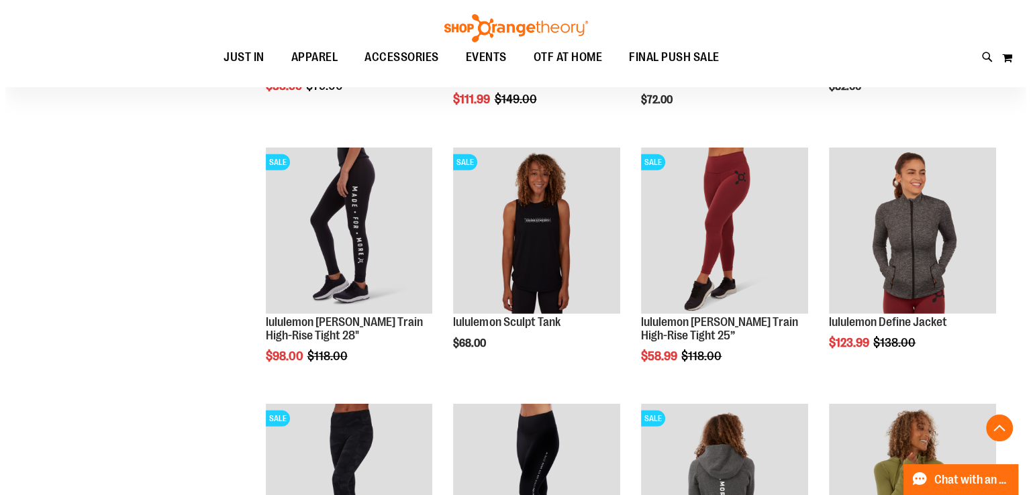
scroll to position [3980, 0]
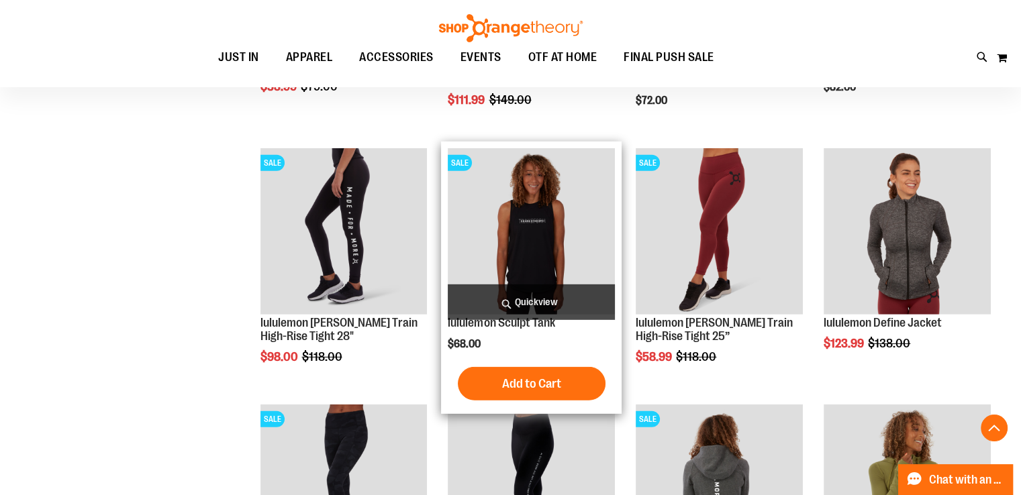
click at [534, 304] on span "Quickview" at bounding box center [531, 303] width 167 height 36
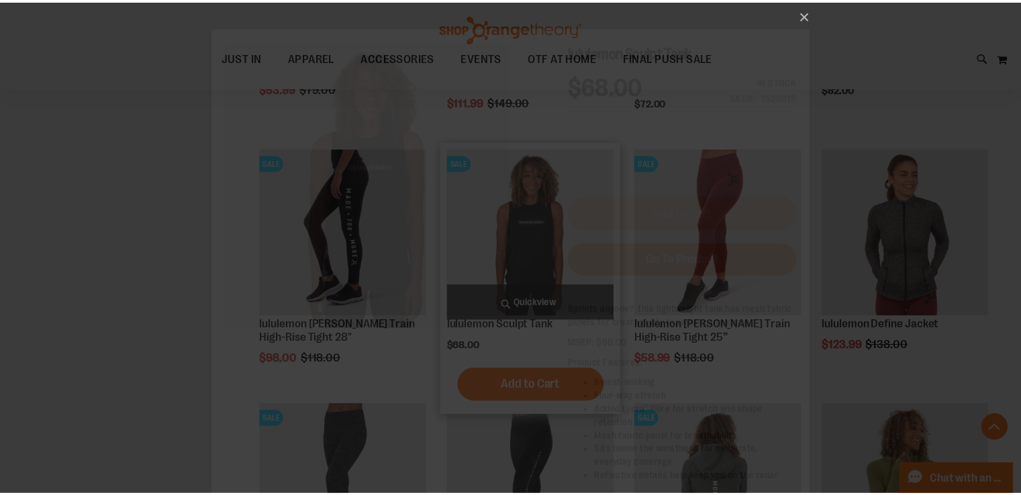
scroll to position [0, 0]
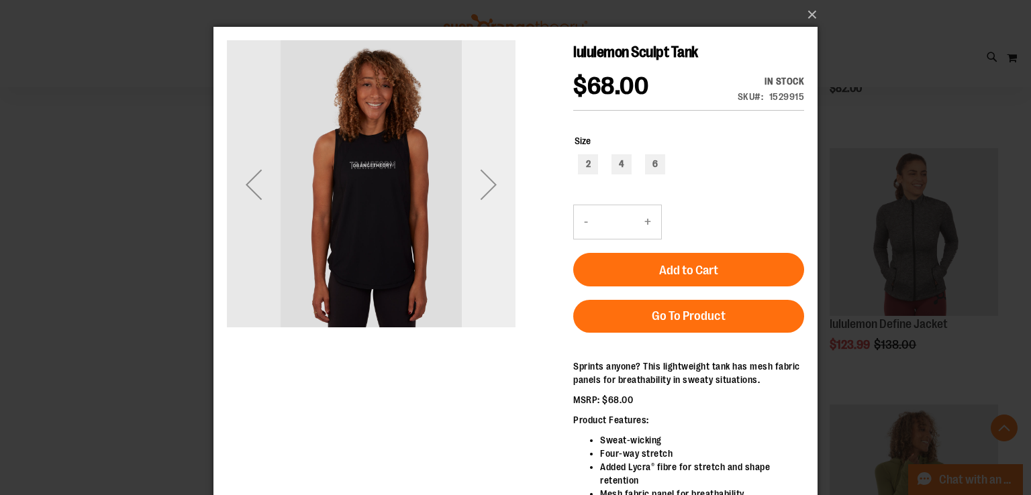
click at [479, 183] on div "Next" at bounding box center [489, 185] width 54 height 54
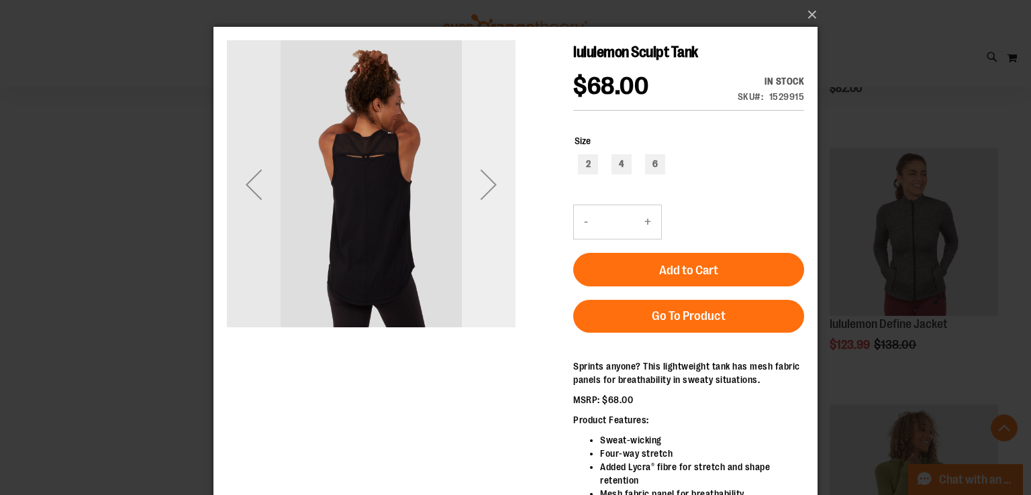
click at [479, 183] on div "Next" at bounding box center [489, 185] width 54 height 54
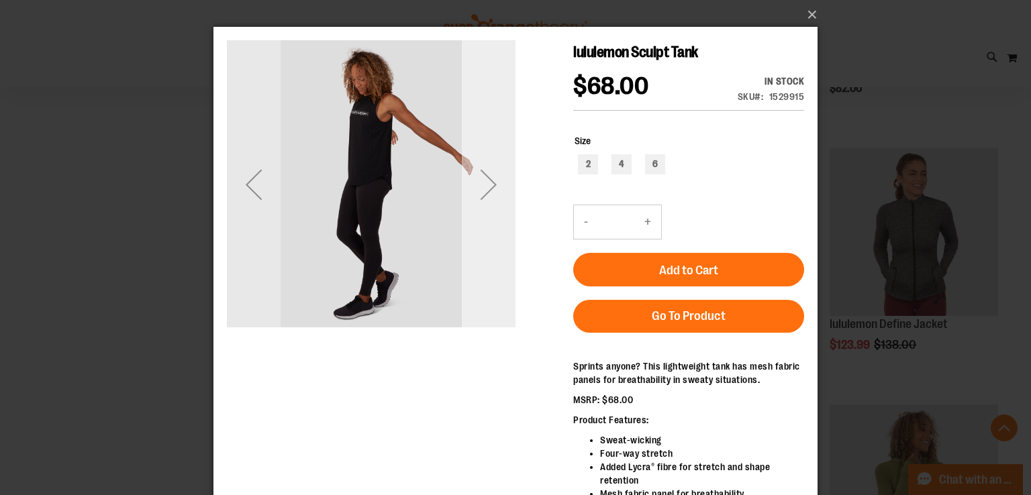
click at [479, 183] on div "Next" at bounding box center [489, 185] width 54 height 54
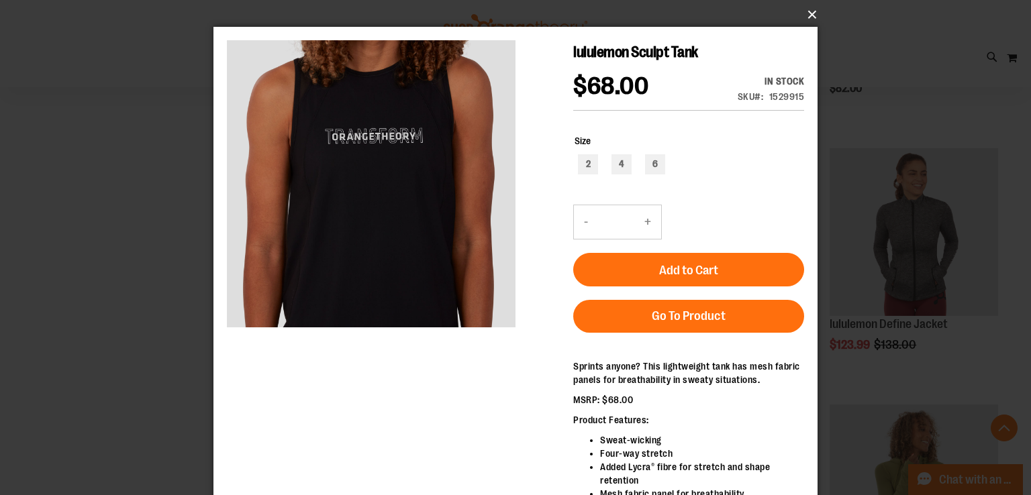
click at [812, 17] on button "×" at bounding box center [519, 15] width 604 height 30
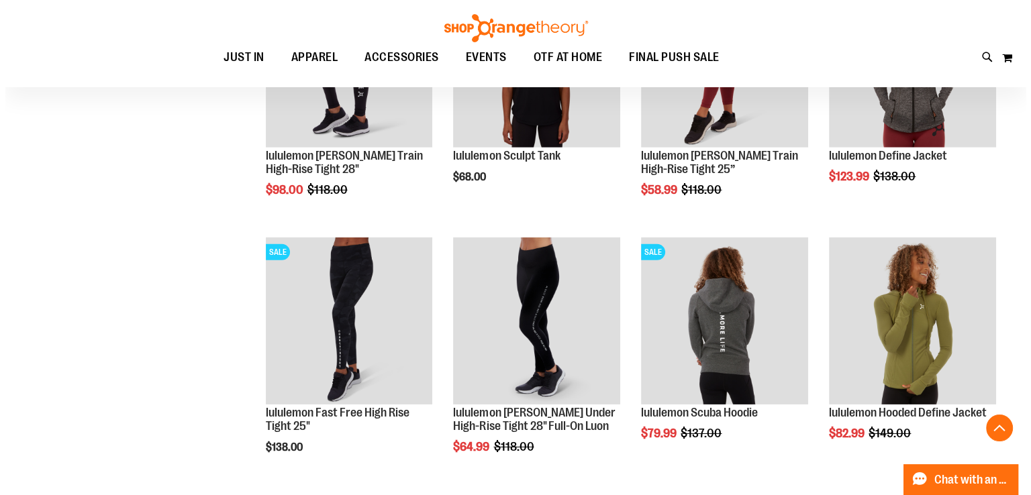
scroll to position [4175, 0]
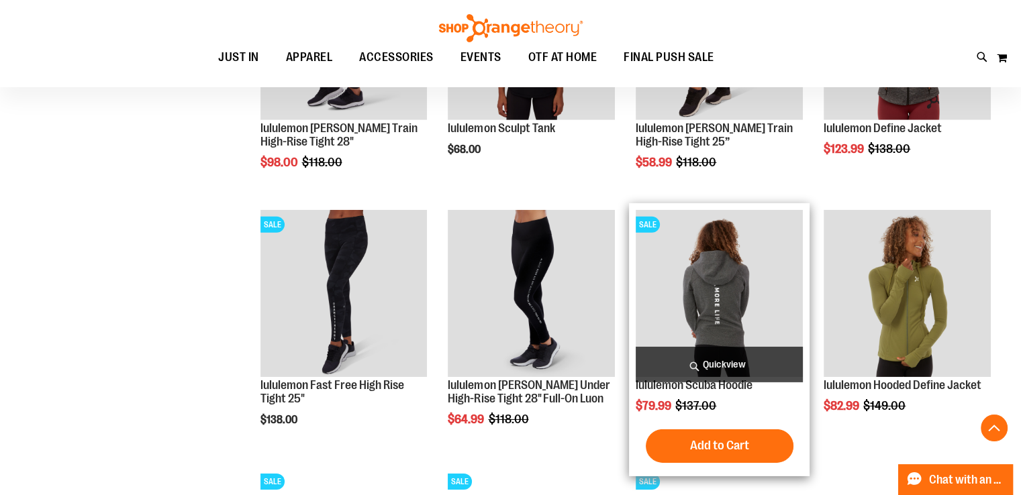
click at [713, 369] on span "Quickview" at bounding box center [719, 365] width 167 height 36
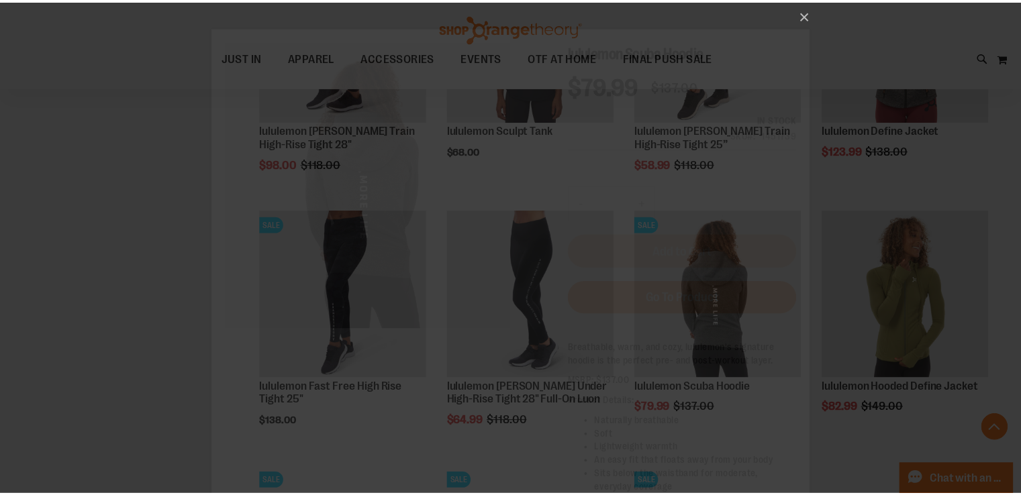
scroll to position [0, 0]
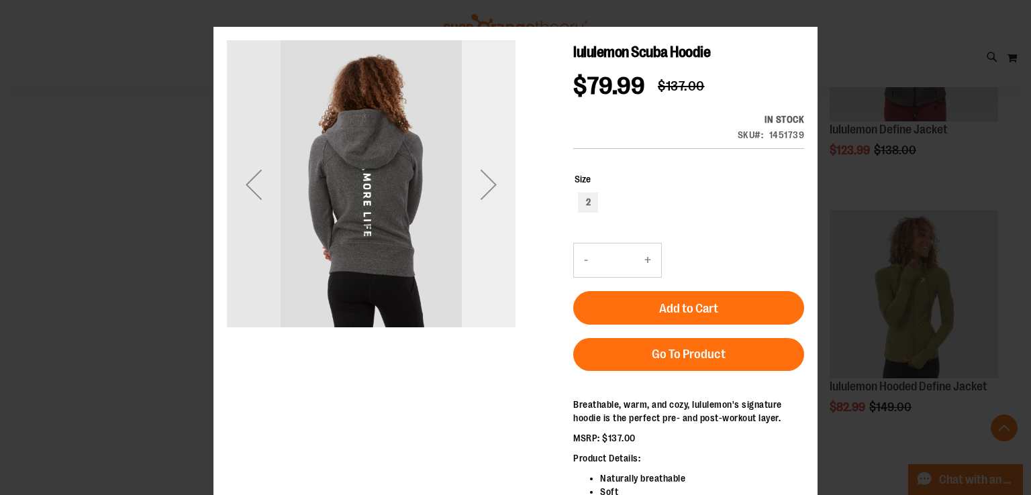
click at [487, 184] on div "Next" at bounding box center [489, 185] width 54 height 54
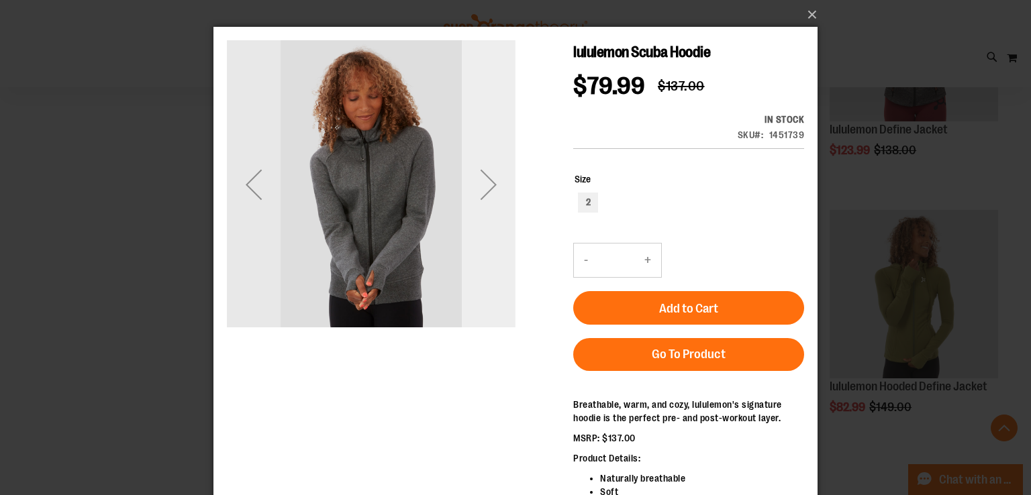
click at [487, 184] on div "Next" at bounding box center [489, 185] width 54 height 54
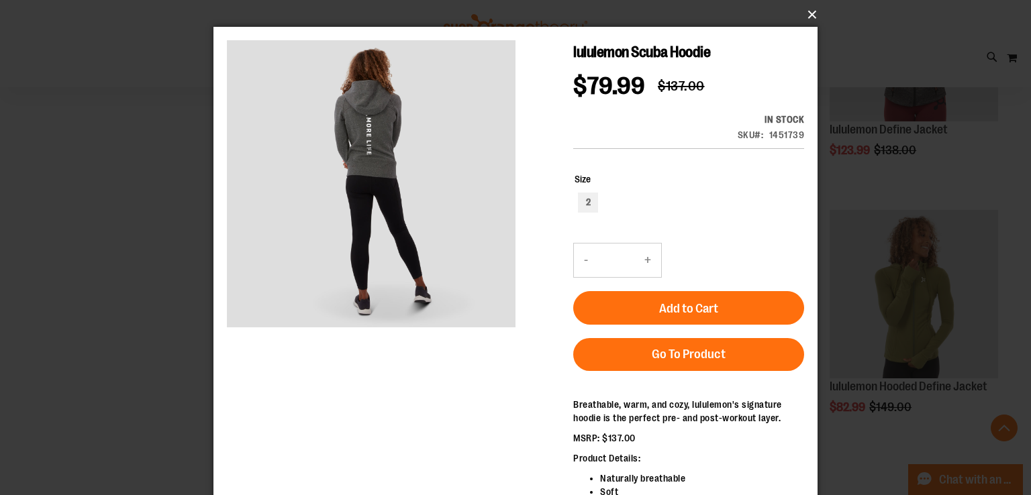
click at [807, 13] on button "×" at bounding box center [519, 15] width 604 height 30
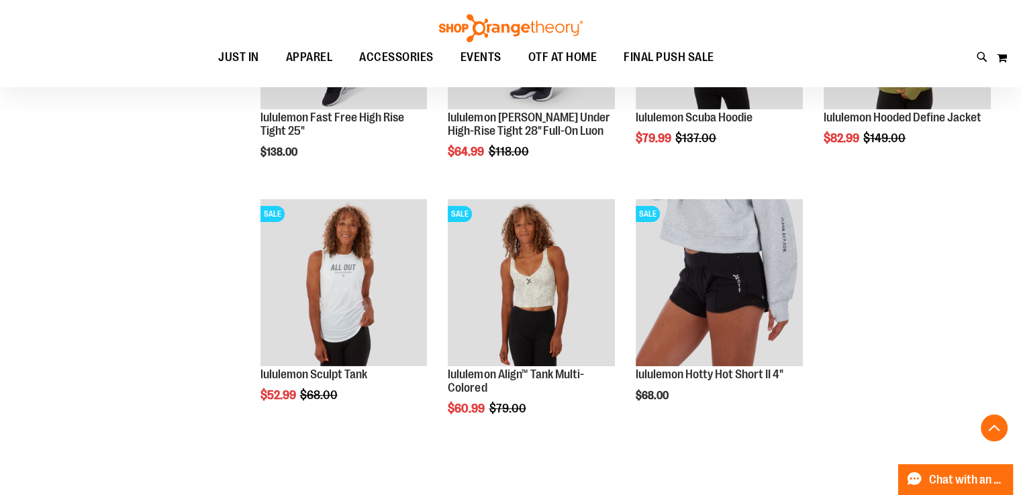
scroll to position [4442, 0]
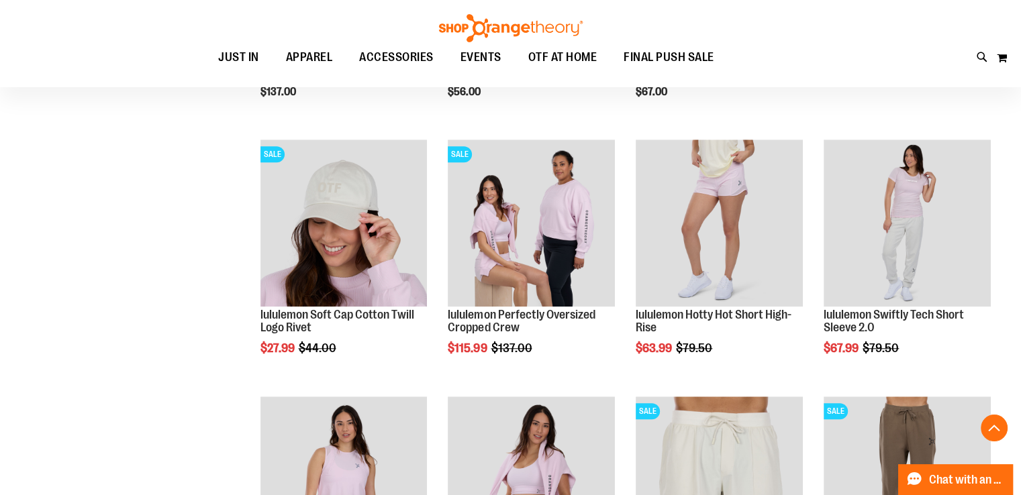
scroll to position [1108, 0]
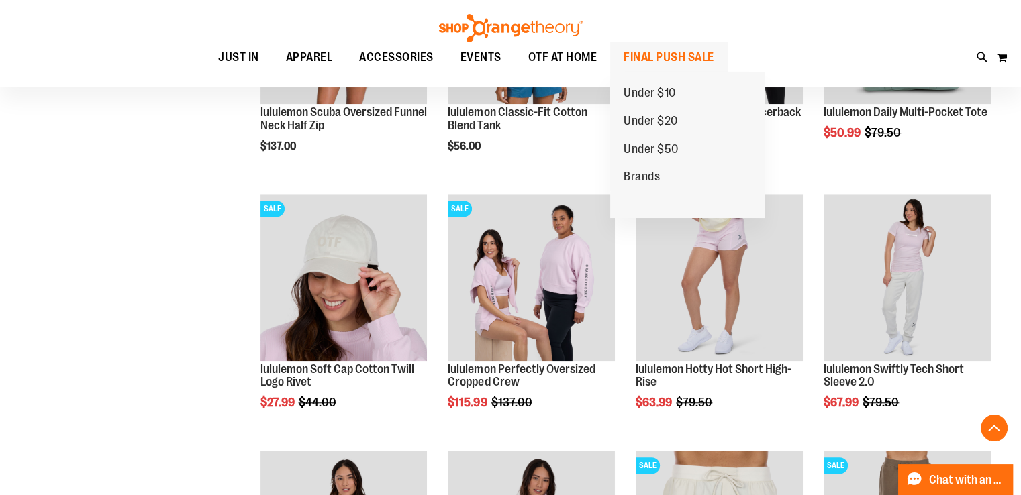
click at [658, 55] on span "FINAL PUSH SALE" at bounding box center [669, 57] width 91 height 30
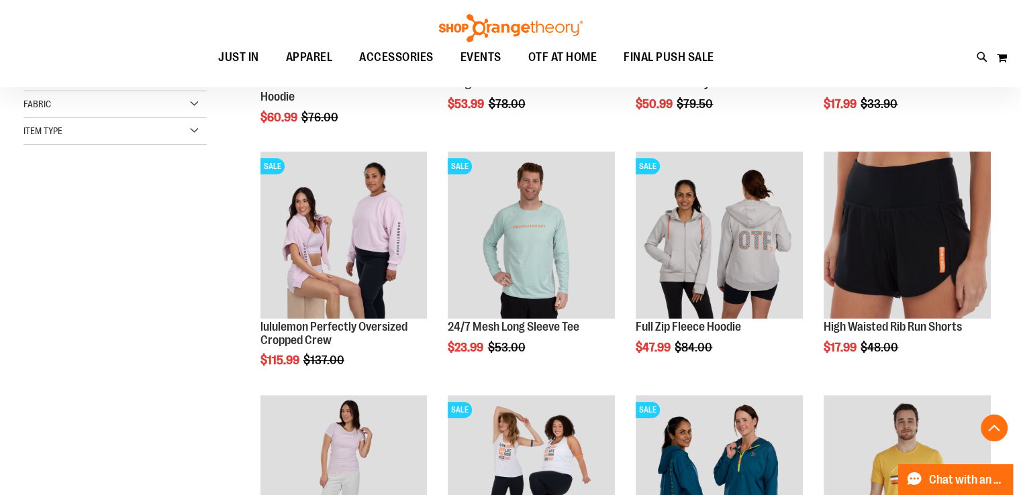
scroll to position [366, 0]
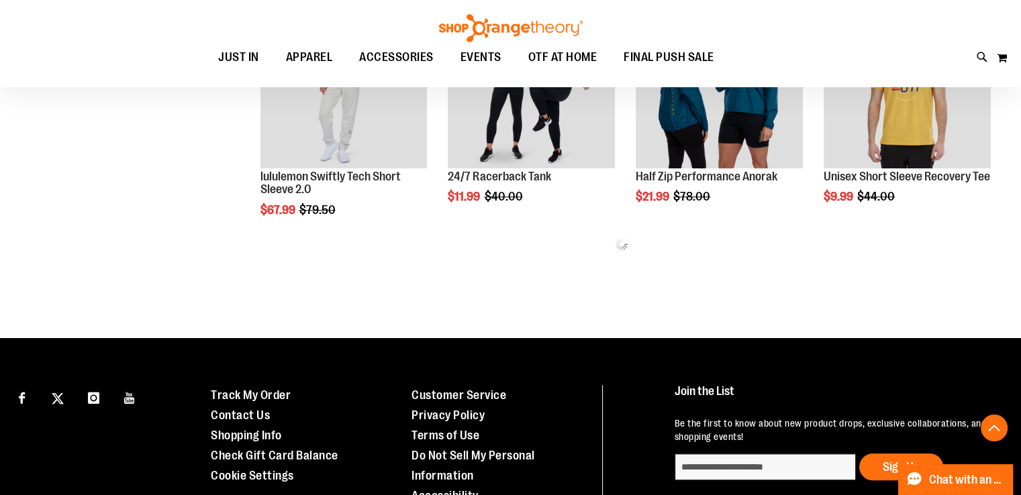
scroll to position [758, 0]
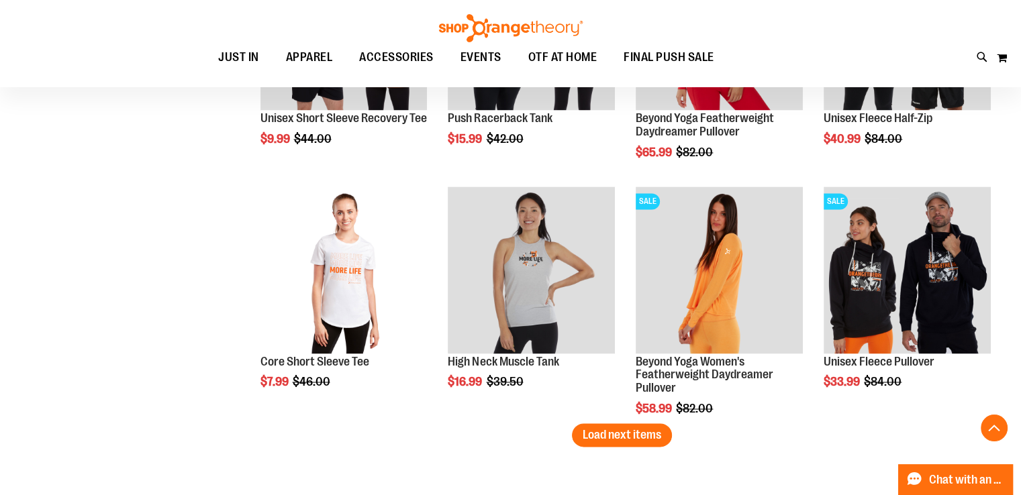
scroll to position [2105, 0]
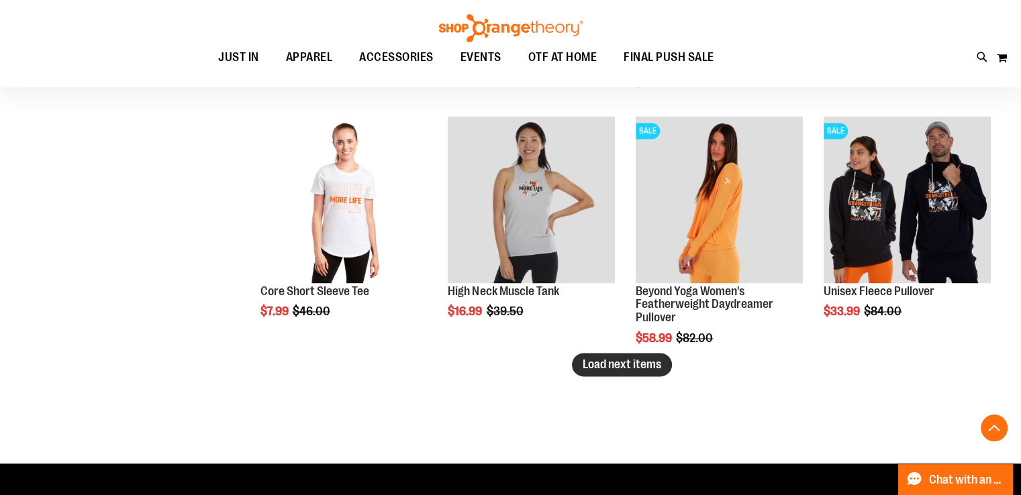
click at [603, 369] on span "Load next items" at bounding box center [622, 364] width 79 height 13
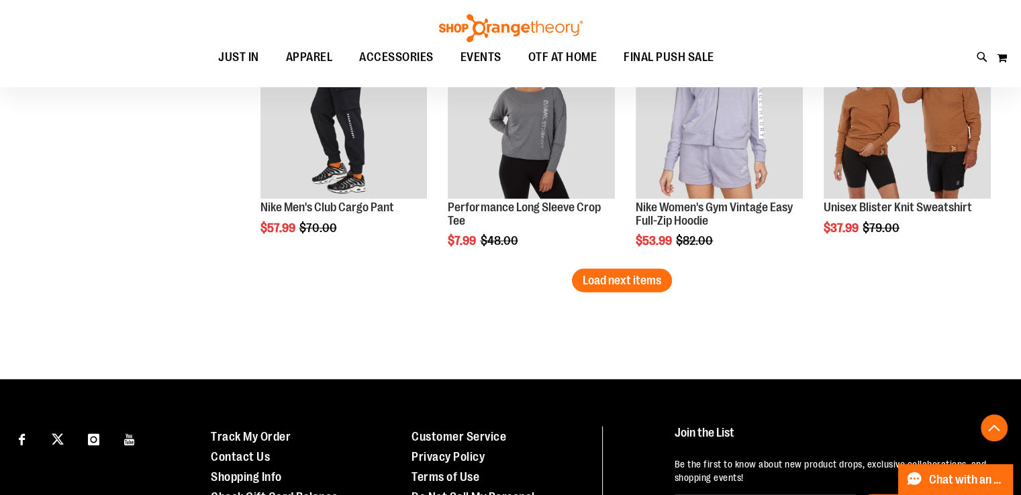
scroll to position [2920, 0]
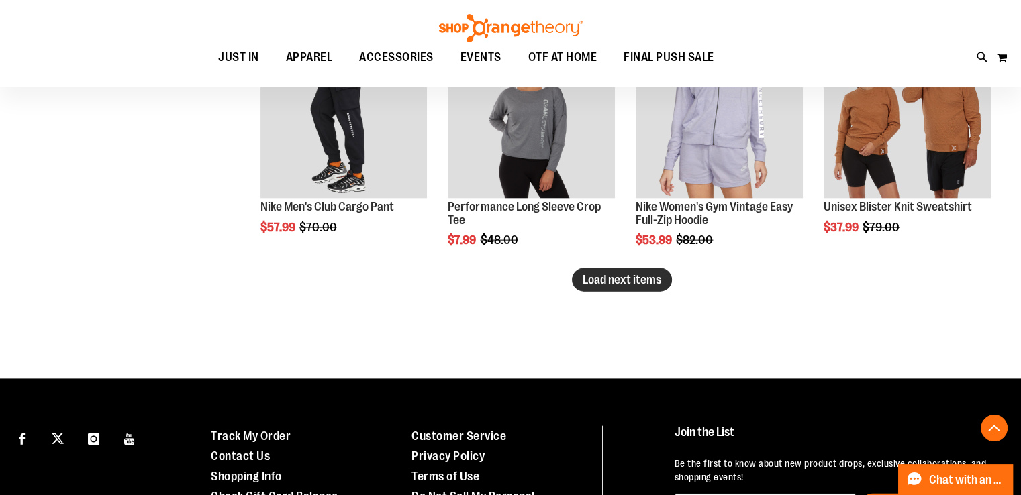
click at [626, 276] on span "Load next items" at bounding box center [622, 279] width 79 height 13
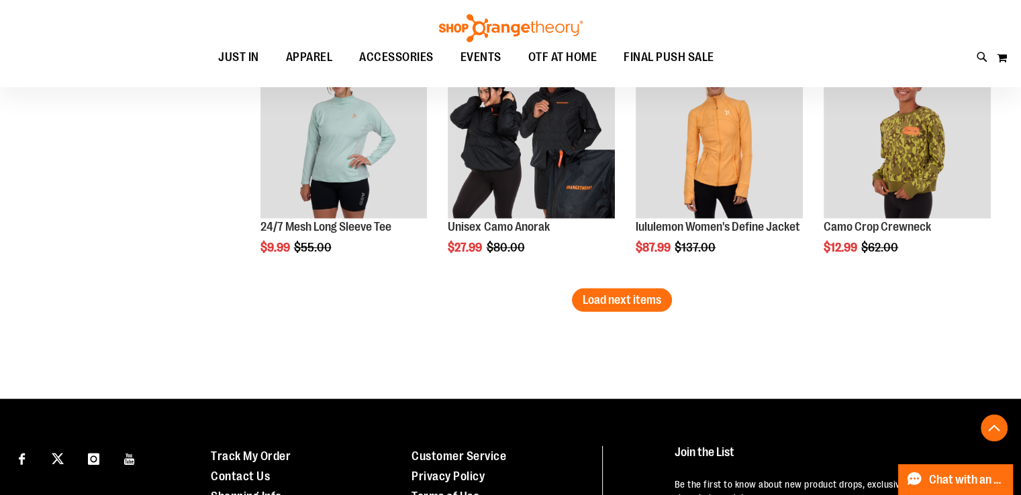
scroll to position [3633, 0]
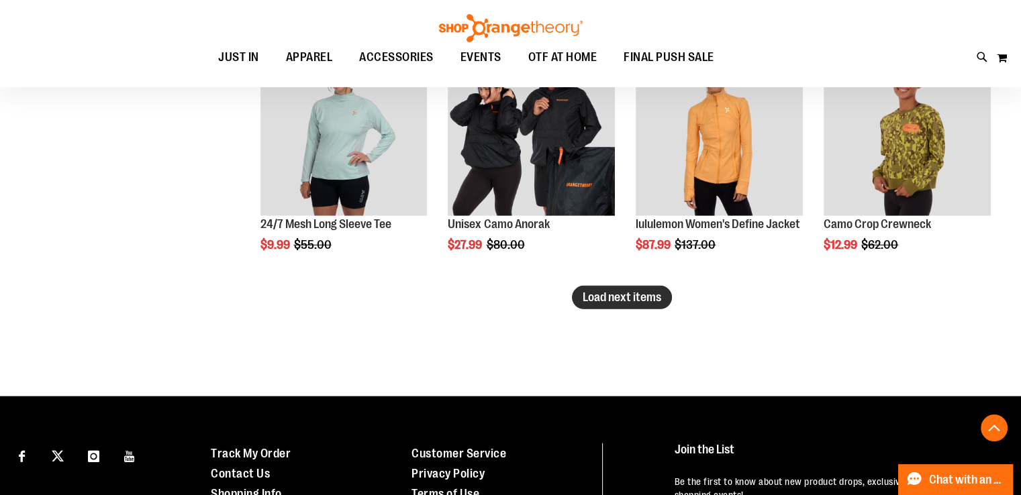
click at [615, 300] on span "Load next items" at bounding box center [622, 297] width 79 height 13
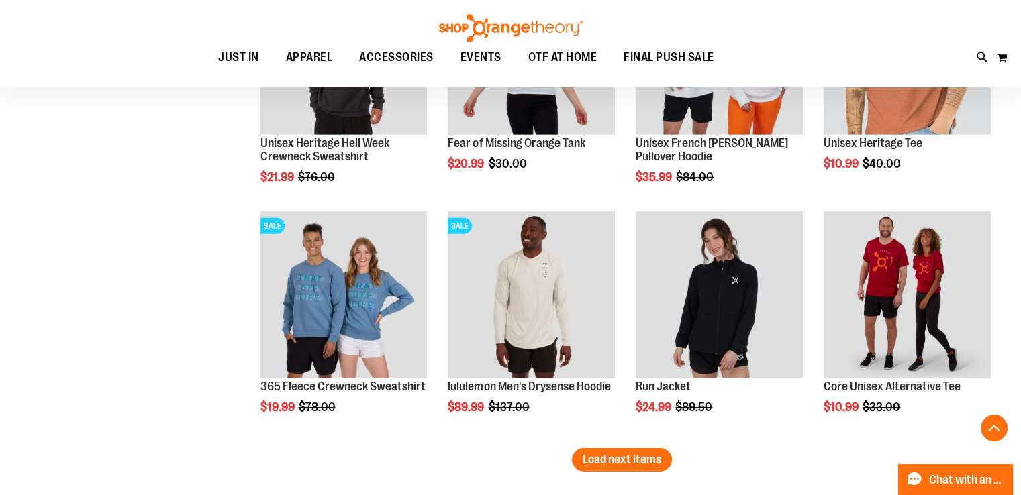
scroll to position [4202, 0]
